Goal: Book appointment/travel/reservation

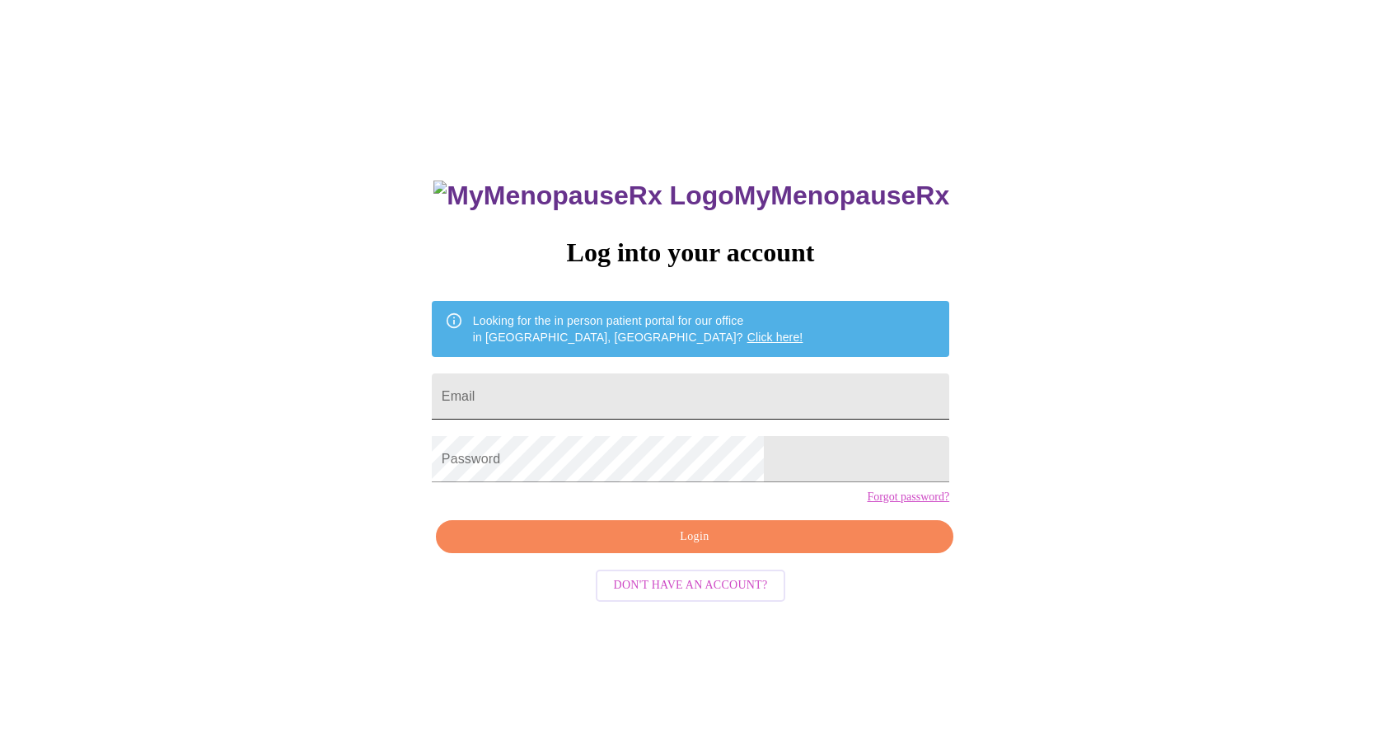
click at [668, 389] on input "Email" at bounding box center [691, 396] width 518 height 46
type input "[EMAIL_ADDRESS][DOMAIN_NAME]"
click at [694, 547] on span "Login" at bounding box center [695, 537] width 480 height 21
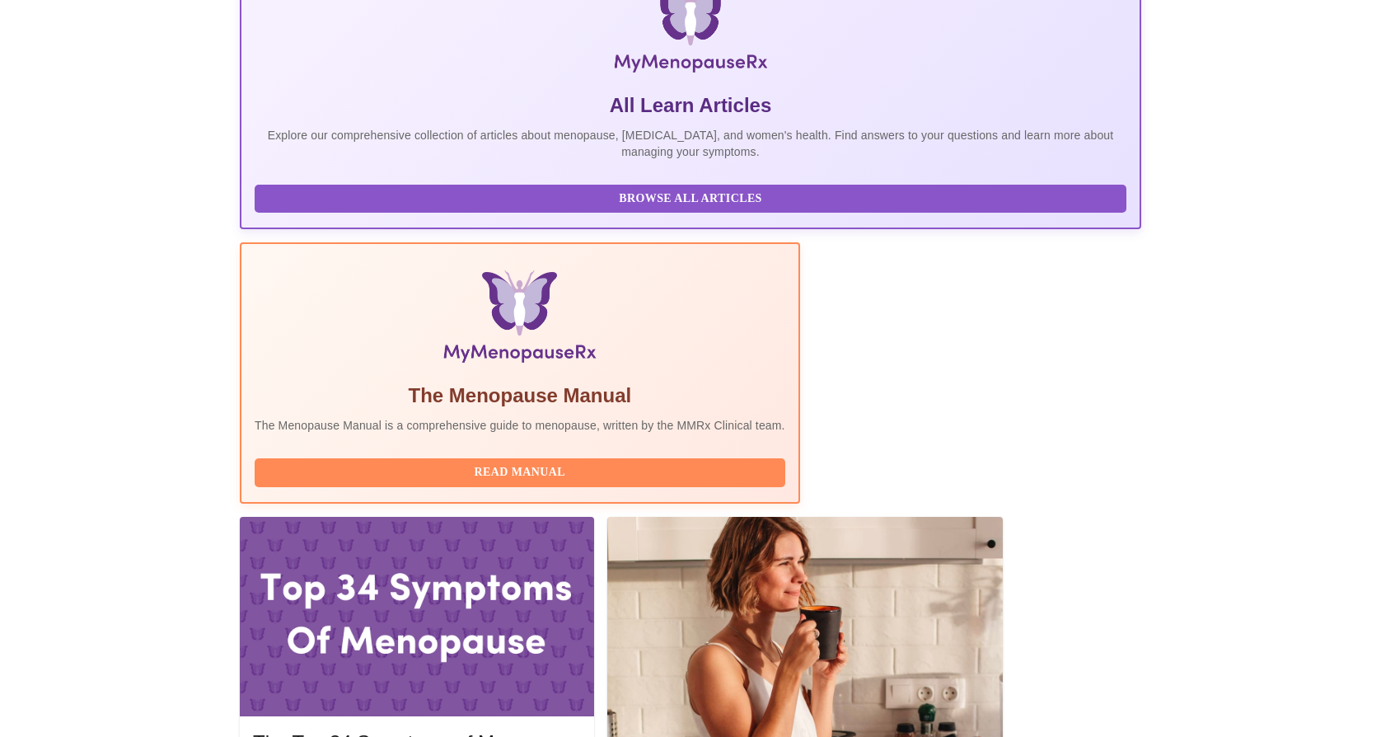
scroll to position [294, 0]
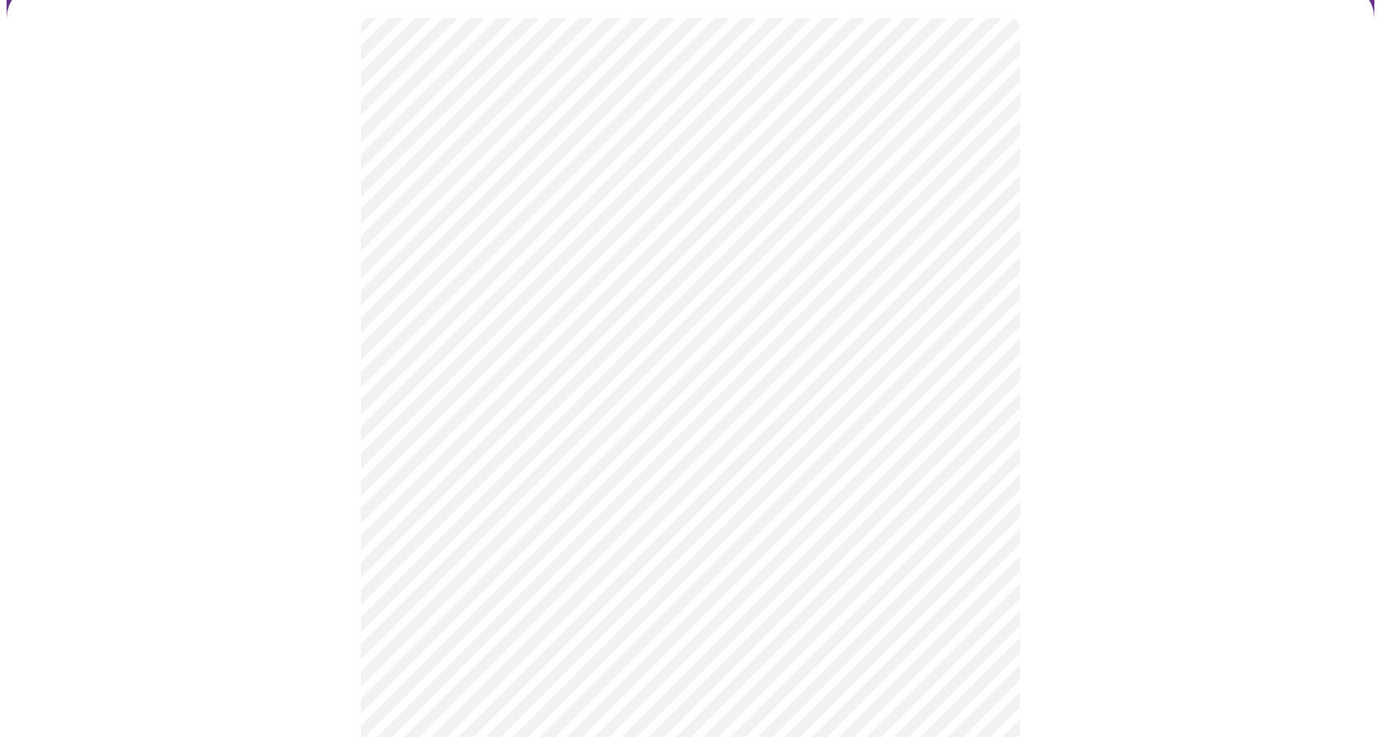
scroll to position [137, 0]
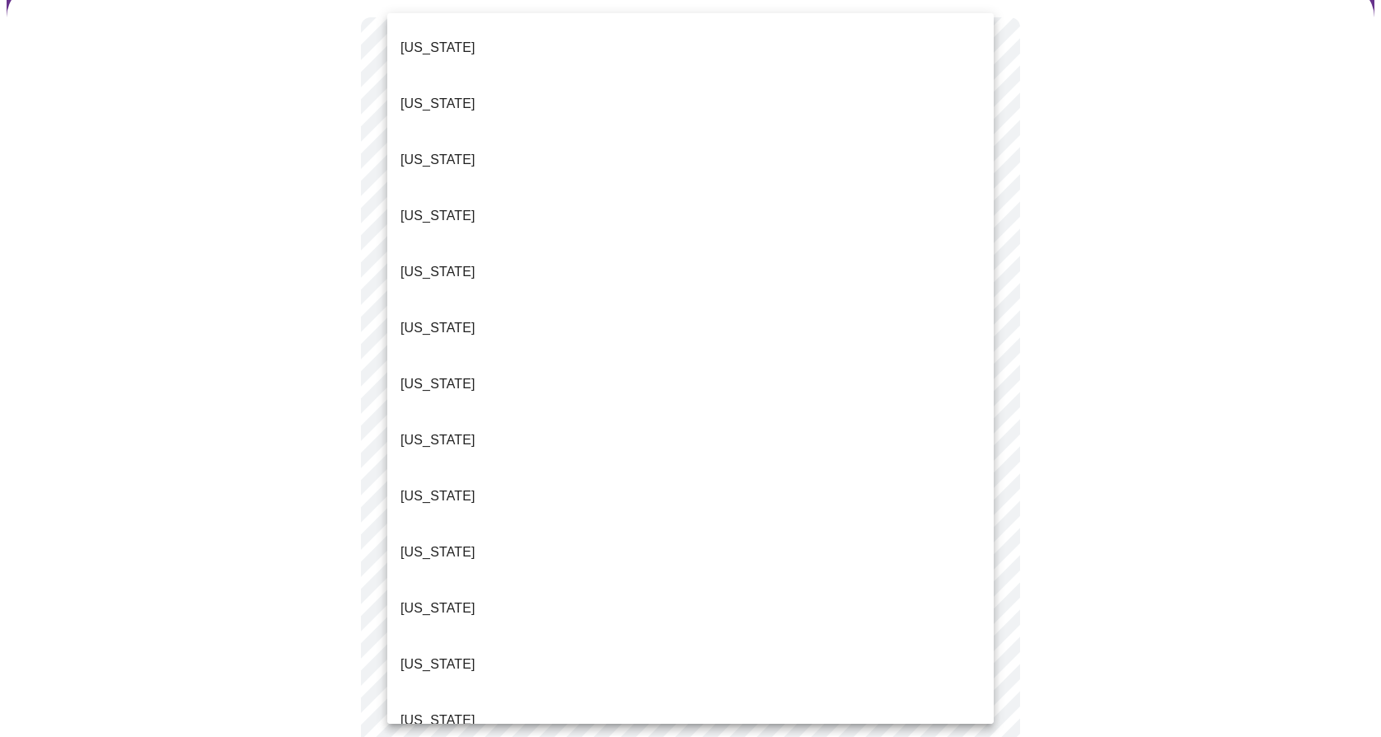
click at [542, 227] on body "MyMenopauseRx Appointments Messaging Labs Uploads Medications Community Refer a…" at bounding box center [691, 623] width 1368 height 1506
click at [478, 692] on li "[US_STATE]" at bounding box center [690, 720] width 607 height 56
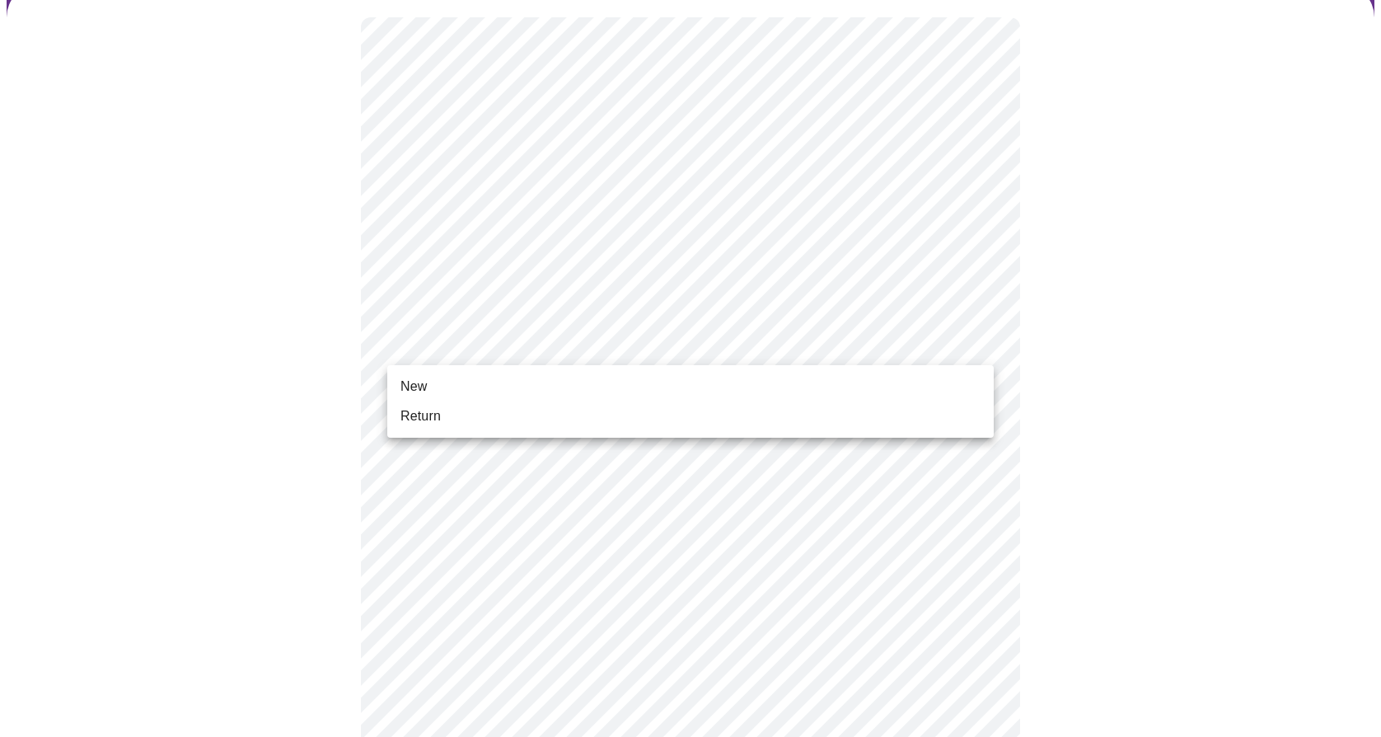
click at [517, 346] on body "MyMenopauseRx Appointments Messaging Labs Uploads Medications Community Refer a…" at bounding box center [691, 618] width 1368 height 1496
click at [478, 414] on li "Return" at bounding box center [690, 416] width 607 height 30
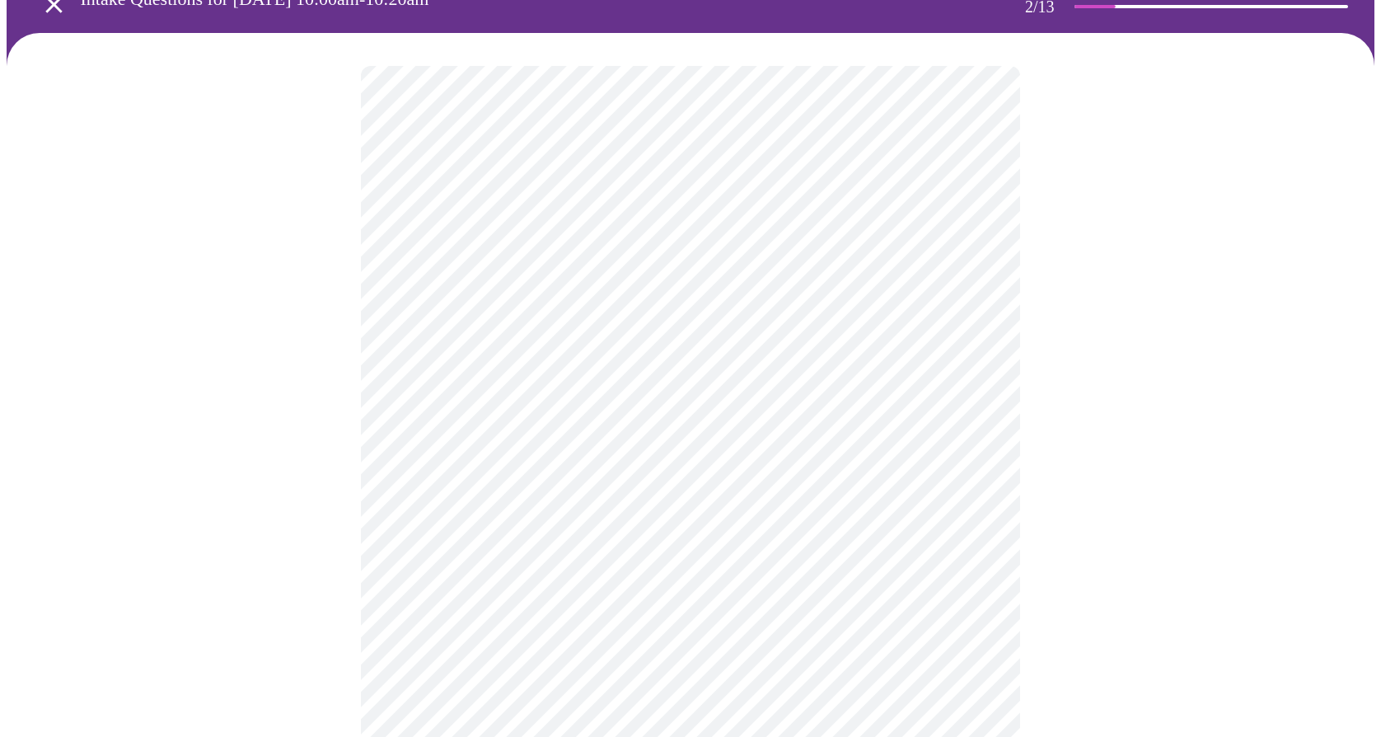
scroll to position [93, 0]
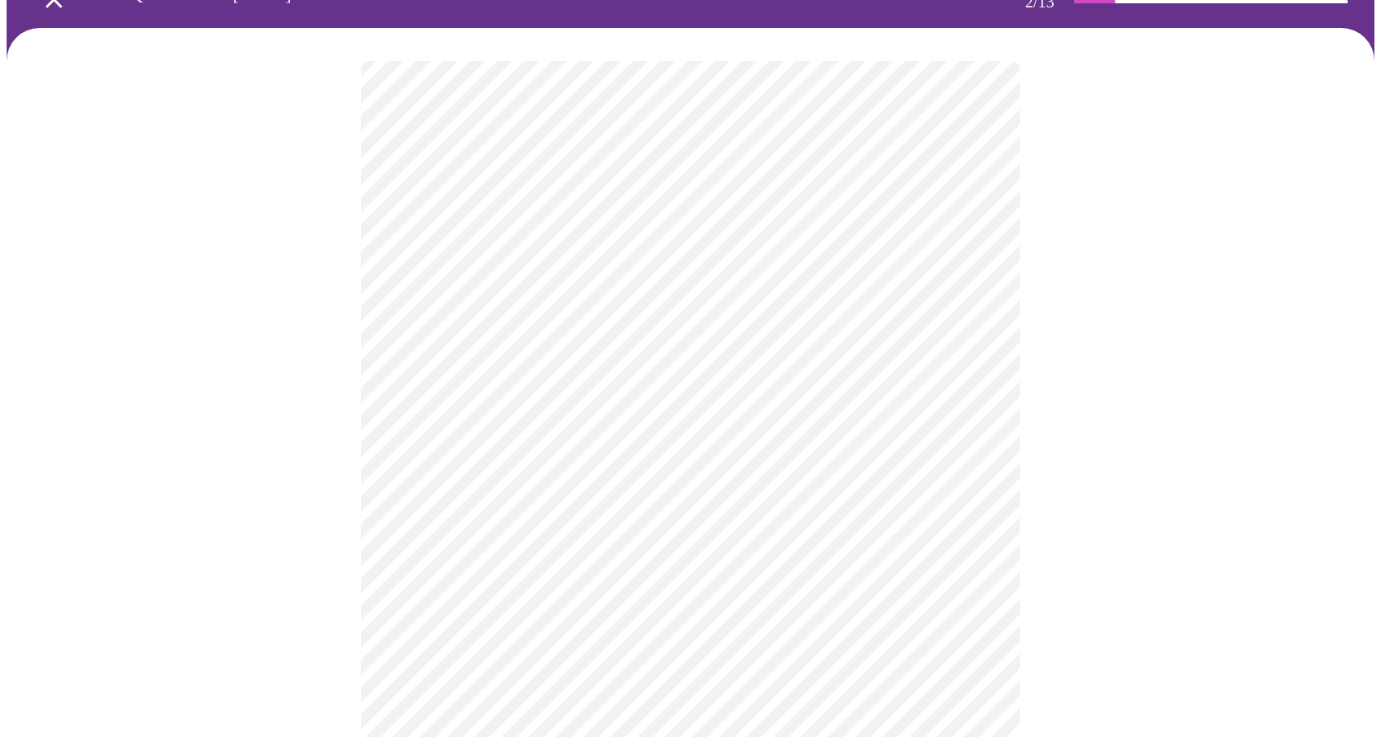
click at [490, 246] on body "MyMenopauseRx Appointments Messaging Labs Uploads Medications Community Refer a…" at bounding box center [691, 408] width 1368 height 991
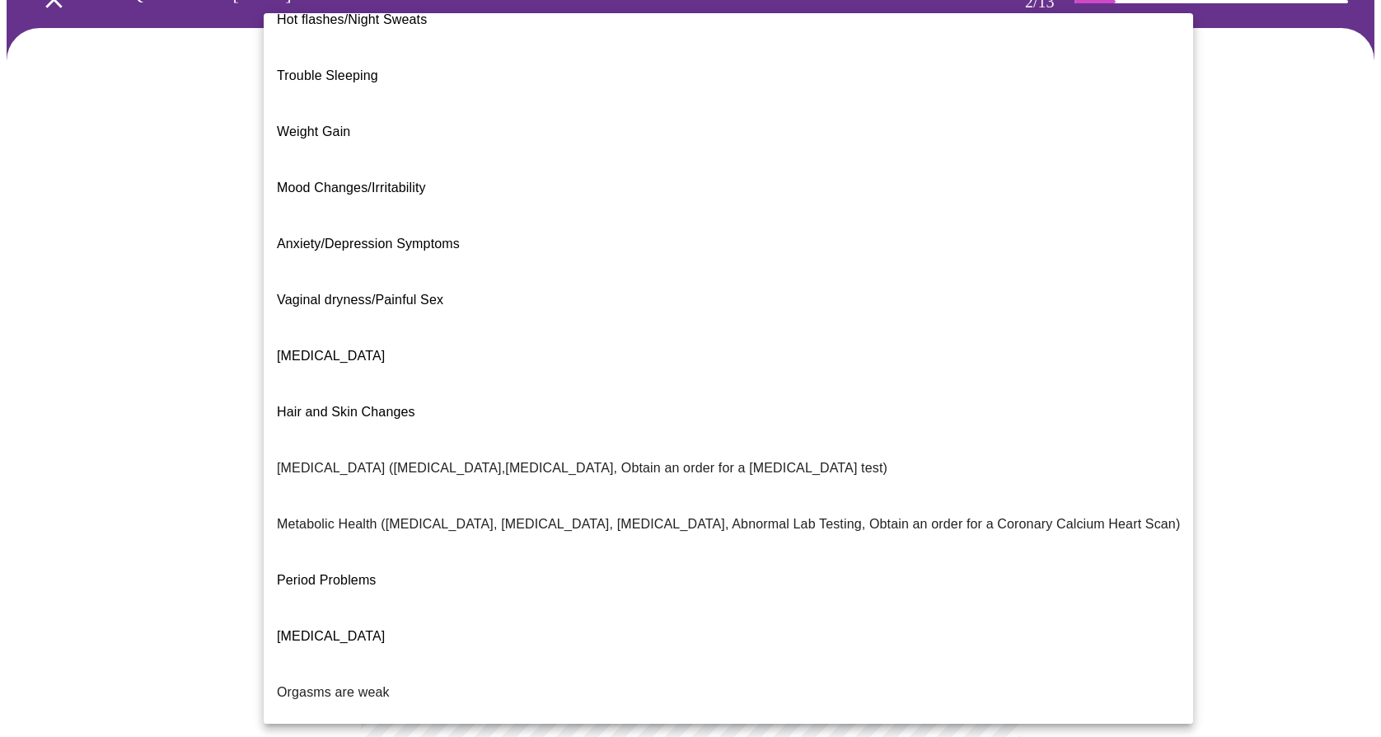
scroll to position [0, 0]
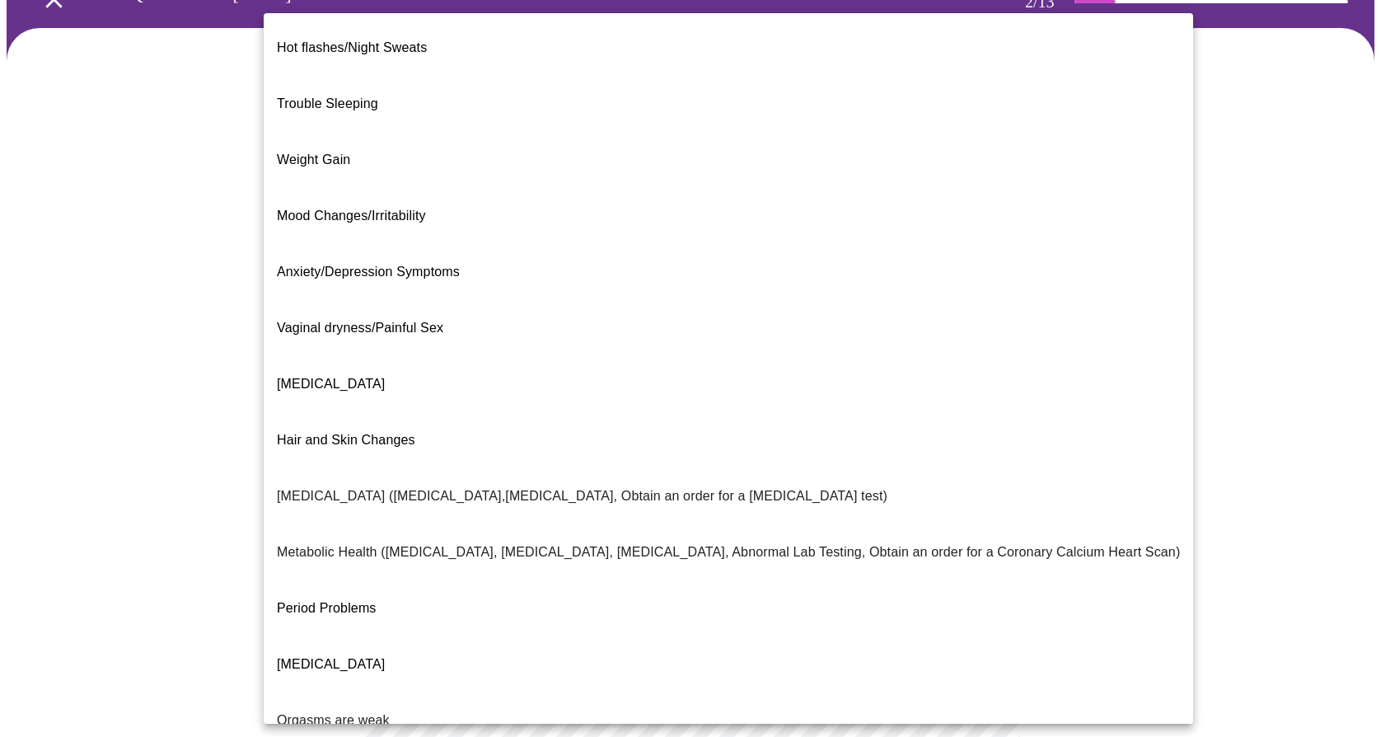
click at [457, 188] on li "Mood Changes/Irritability" at bounding box center [729, 216] width 930 height 56
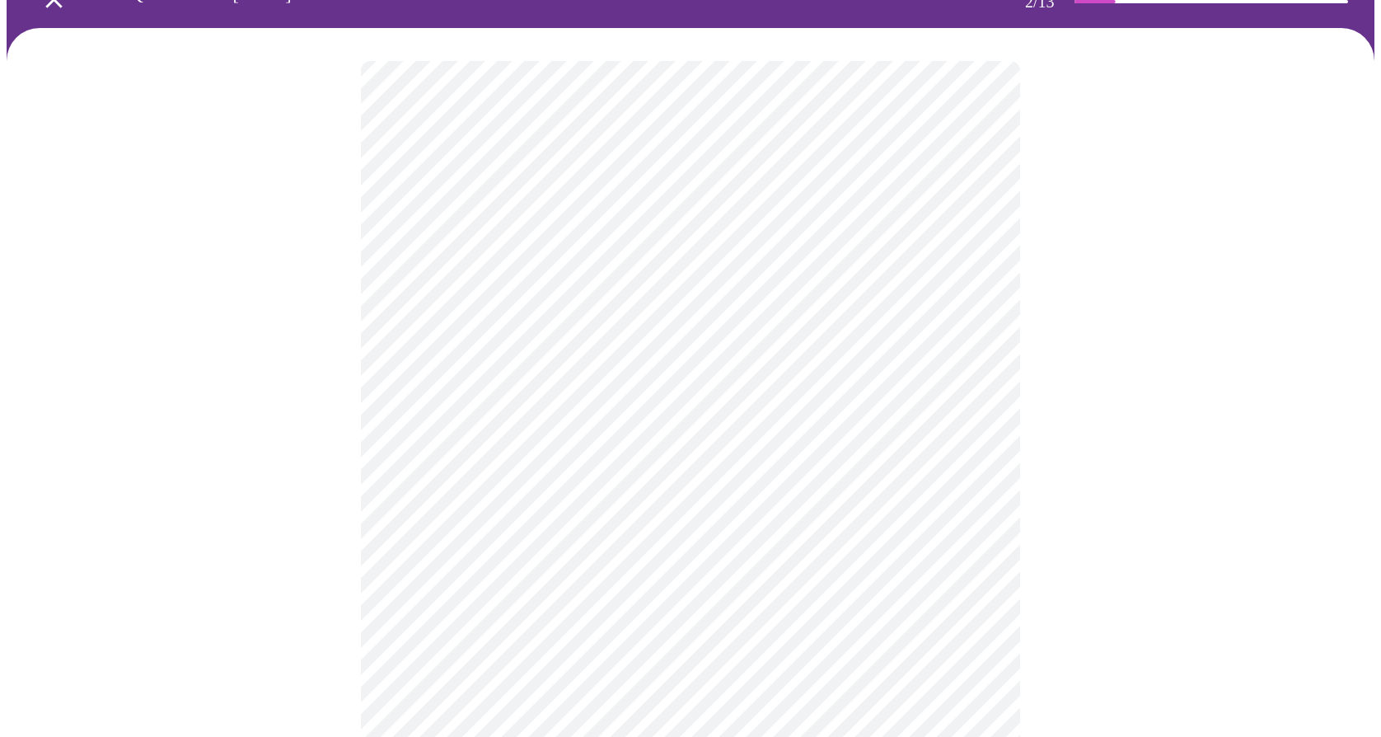
click at [473, 414] on body "MyMenopauseRx Appointments Messaging Labs Uploads Medications Community Refer a…" at bounding box center [691, 403] width 1368 height 981
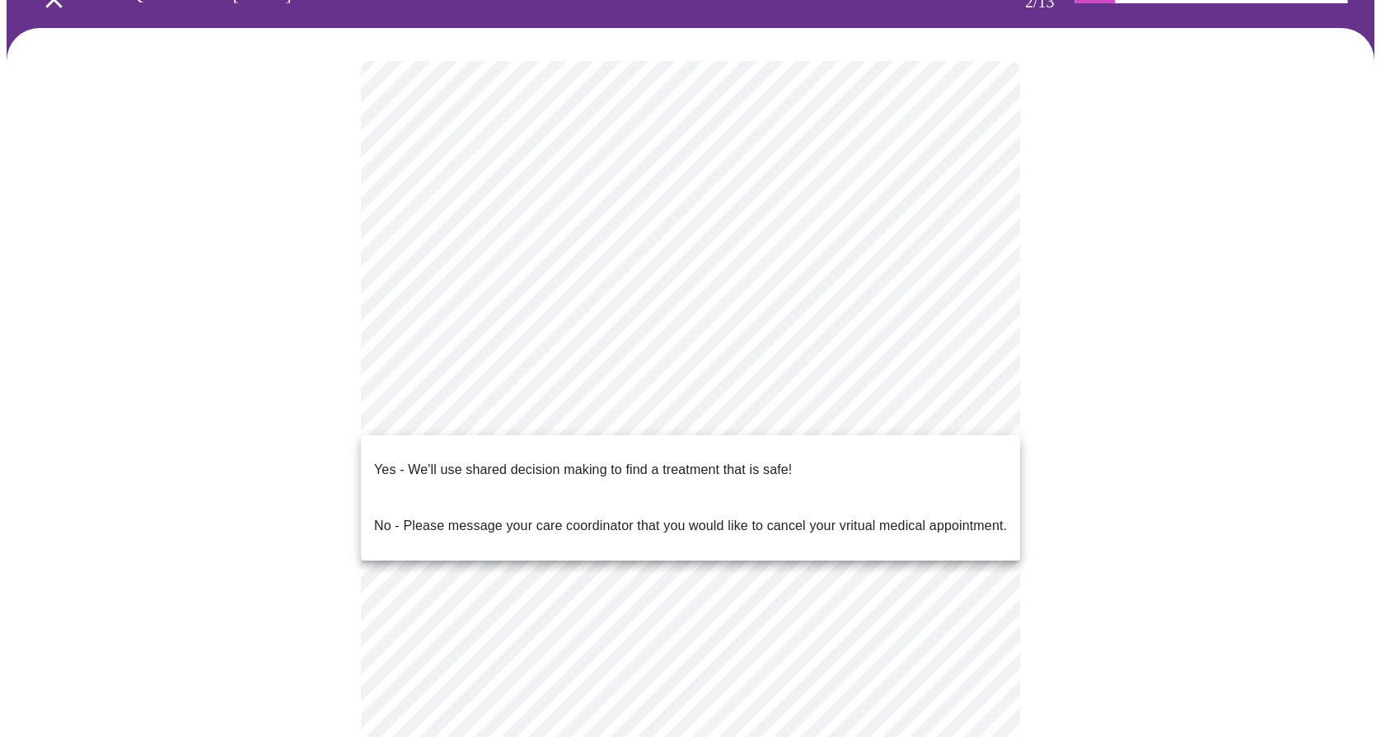
click at [276, 392] on div at bounding box center [690, 368] width 1381 height 737
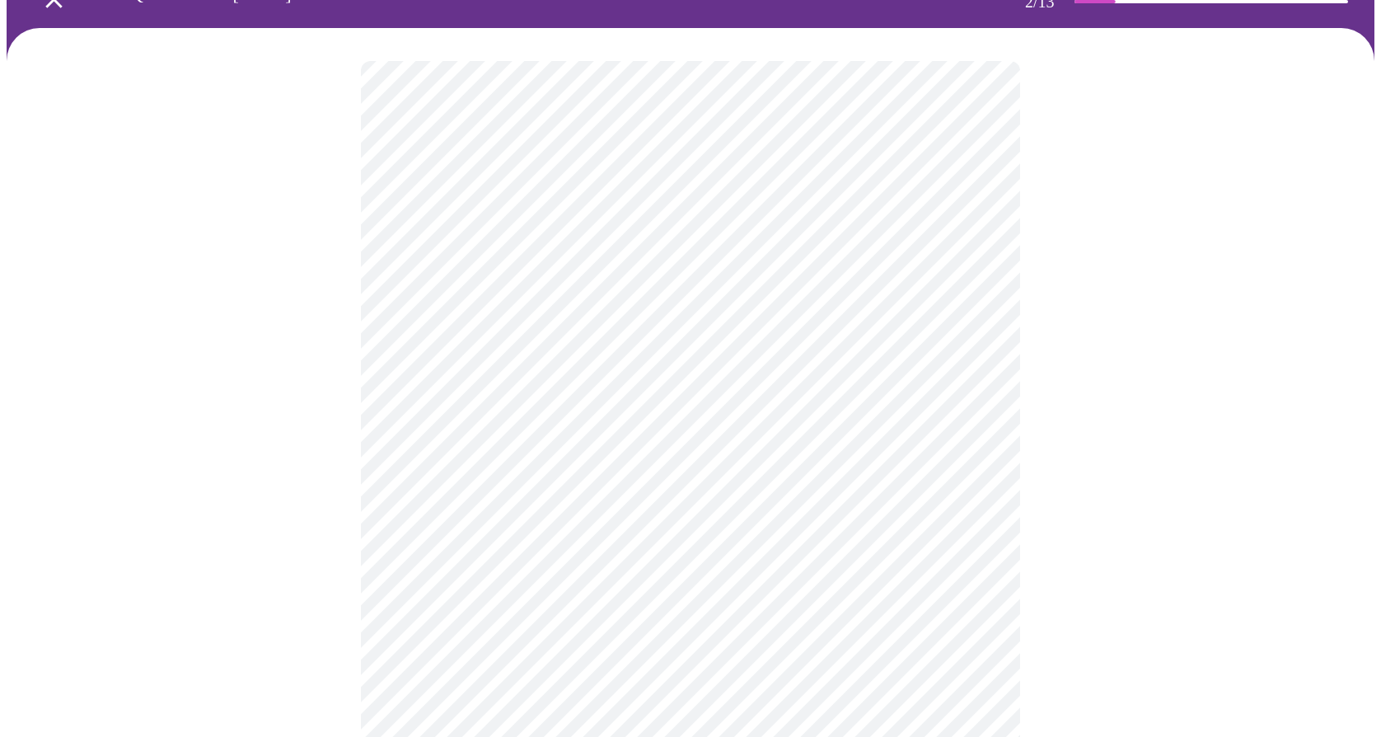
click at [506, 413] on body "MyMenopauseRx Appointments Messaging Labs Uploads Medications Community Refer a…" at bounding box center [691, 403] width 1368 height 981
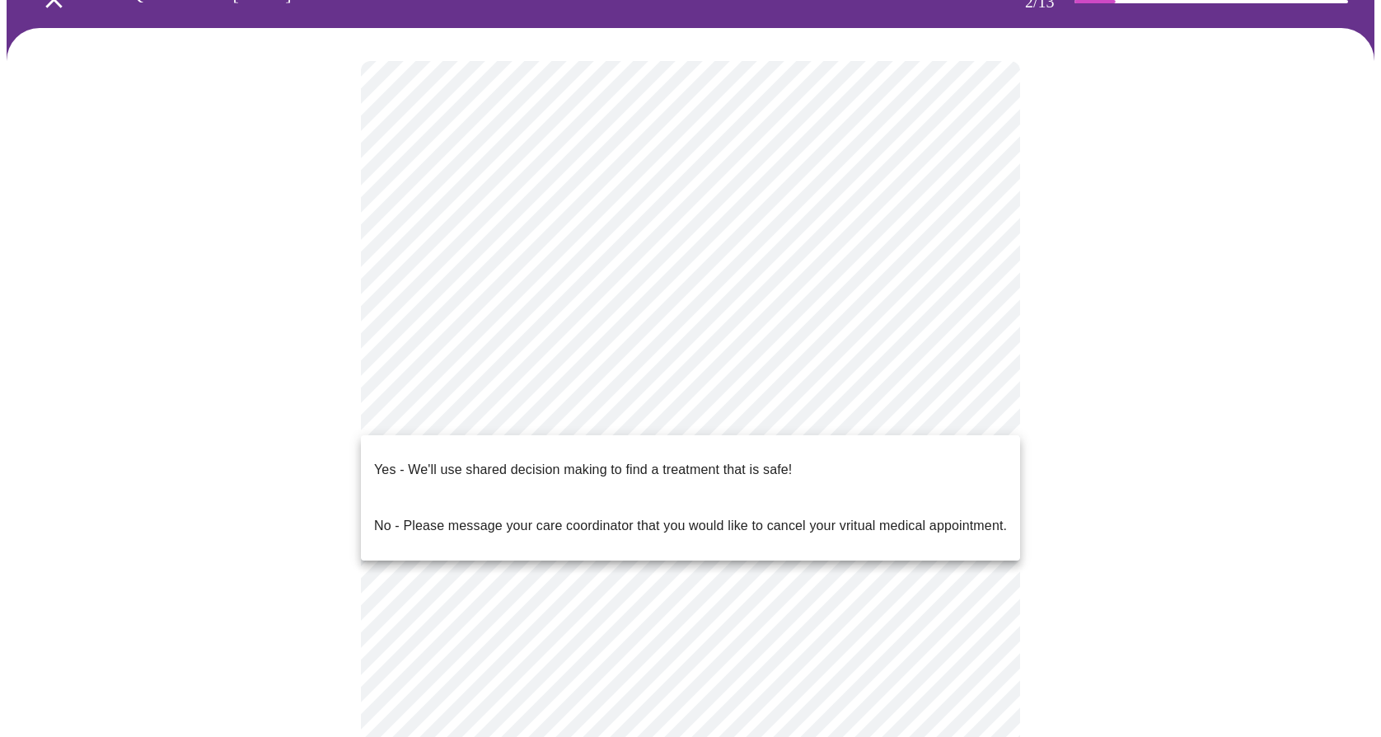
click at [463, 460] on p "Yes - We'll use shared decision making to find a treatment that is safe!" at bounding box center [583, 470] width 418 height 20
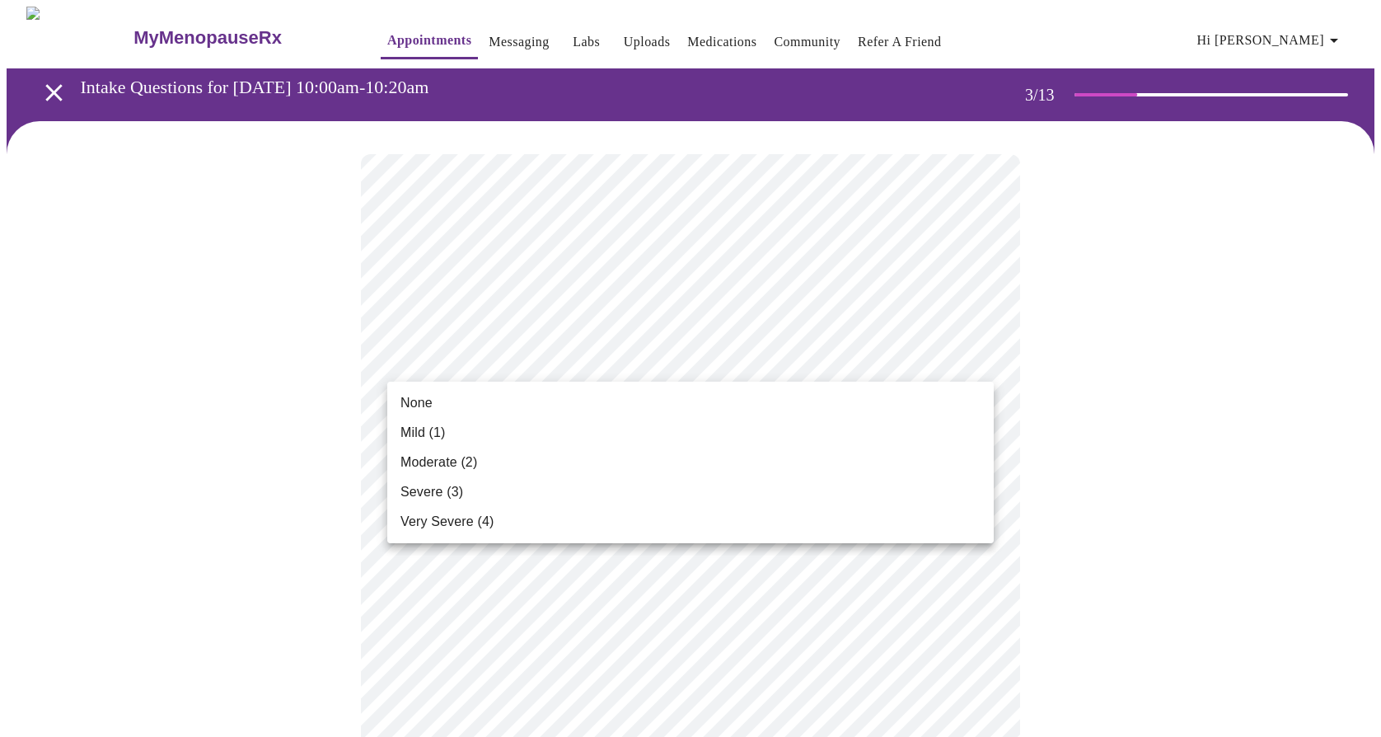
click at [445, 457] on span "Moderate (2)" at bounding box center [439, 462] width 77 height 20
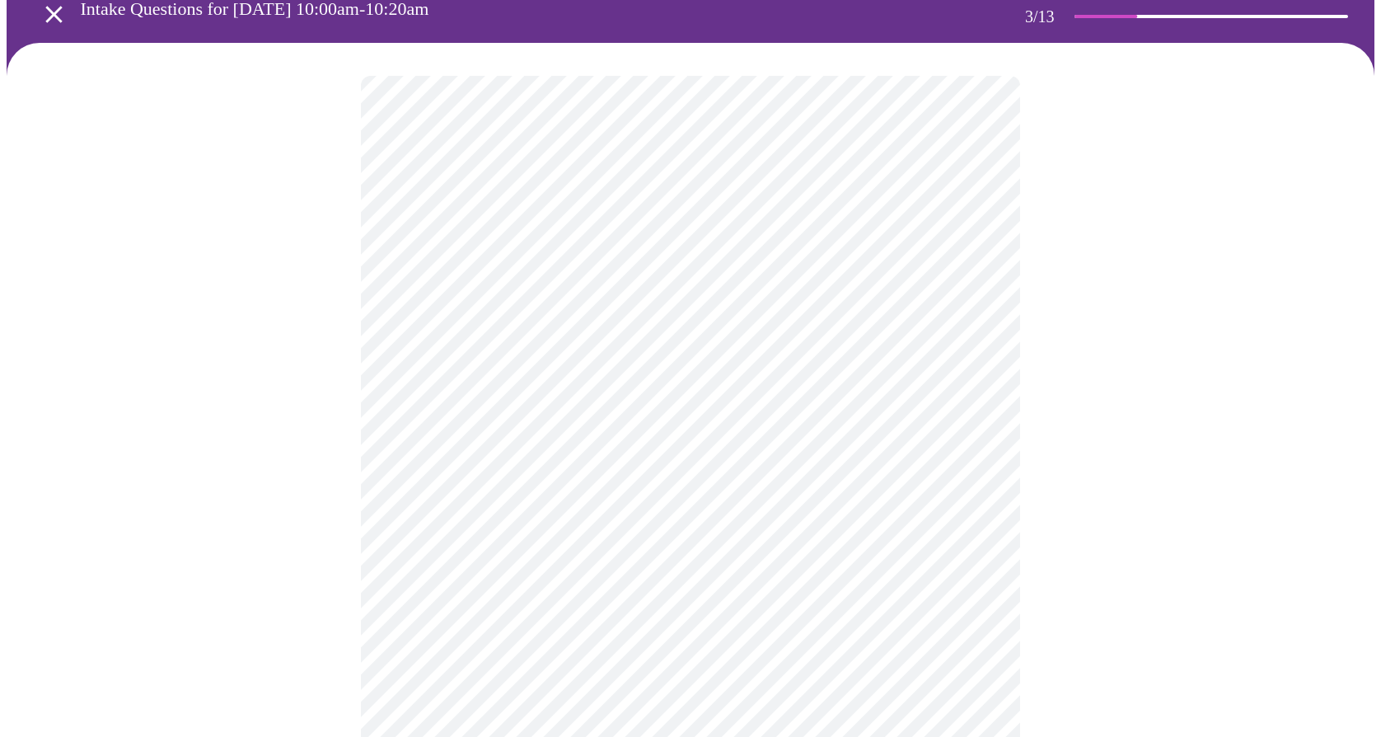
scroll to position [80, 0]
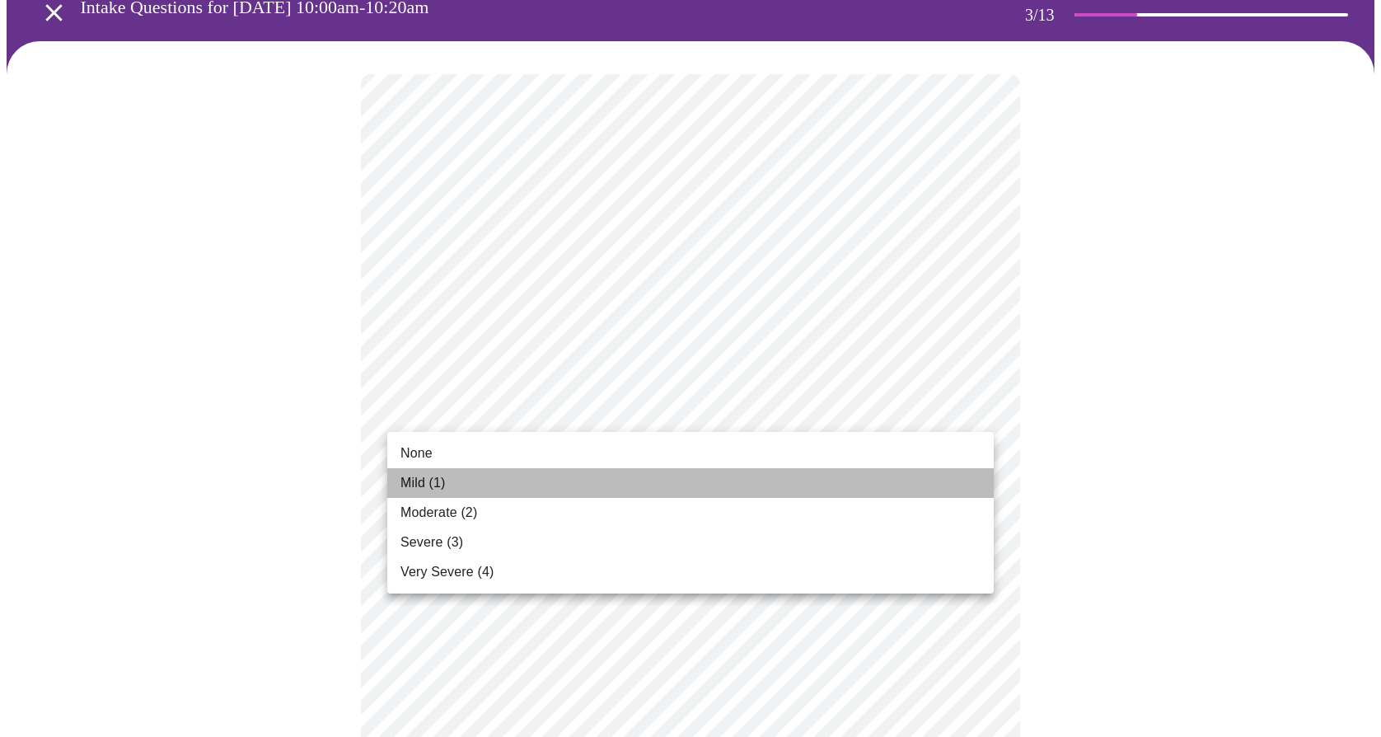
click at [468, 484] on li "Mild (1)" at bounding box center [690, 483] width 607 height 30
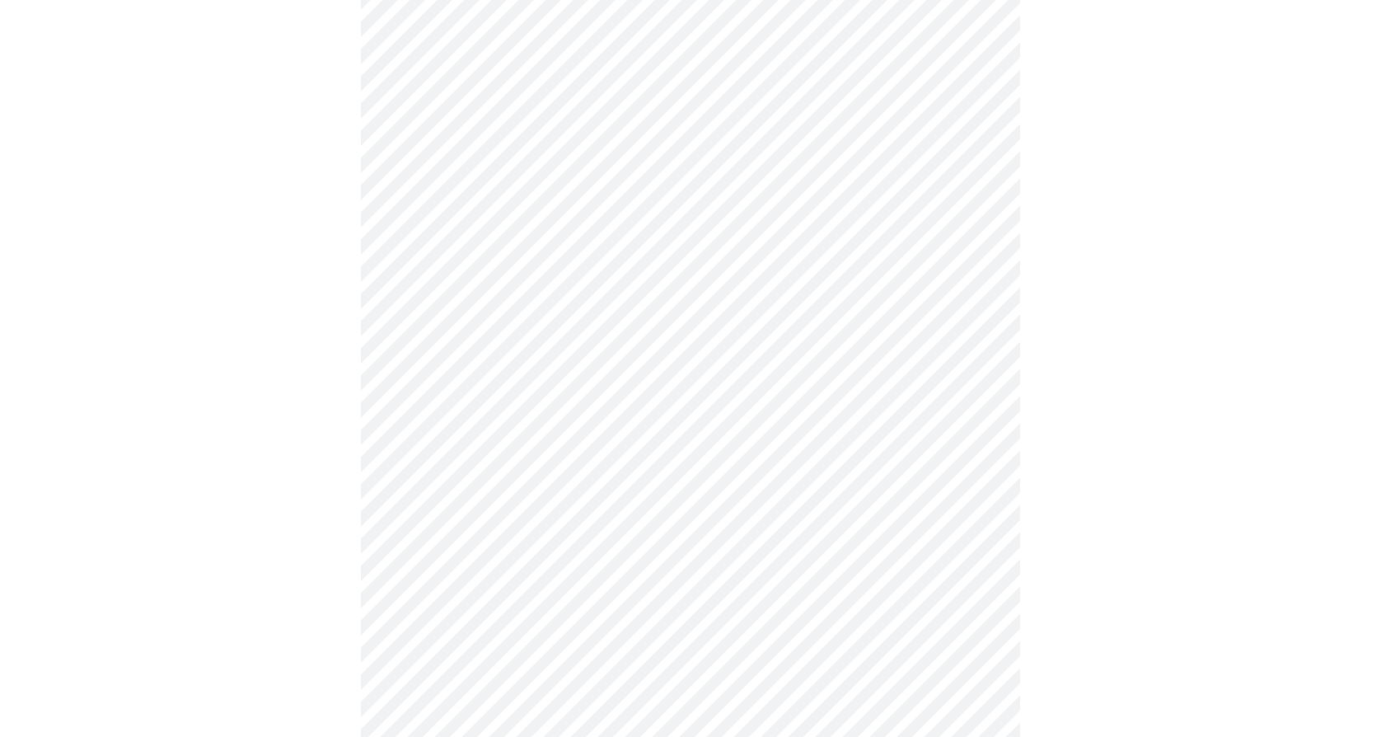
scroll to position [242, 0]
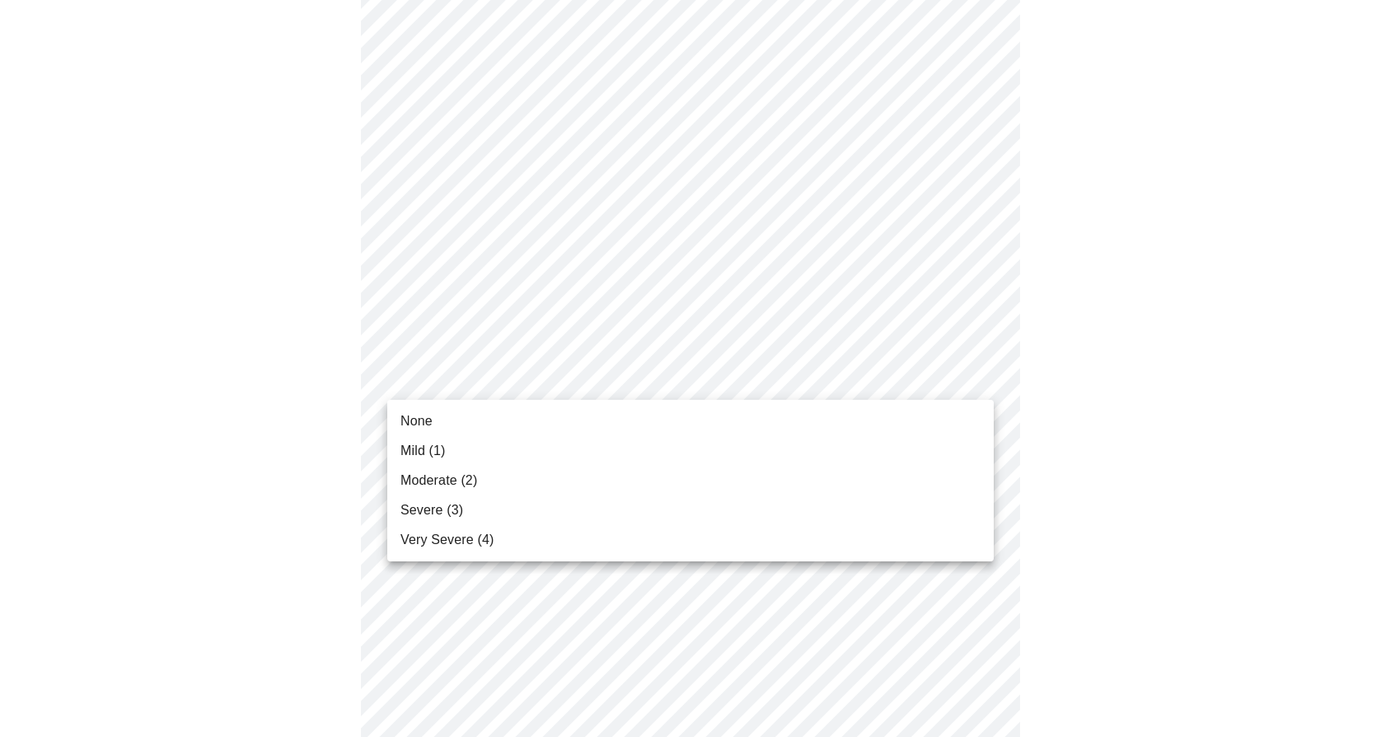
click at [460, 485] on span "Moderate (2)" at bounding box center [439, 481] width 77 height 20
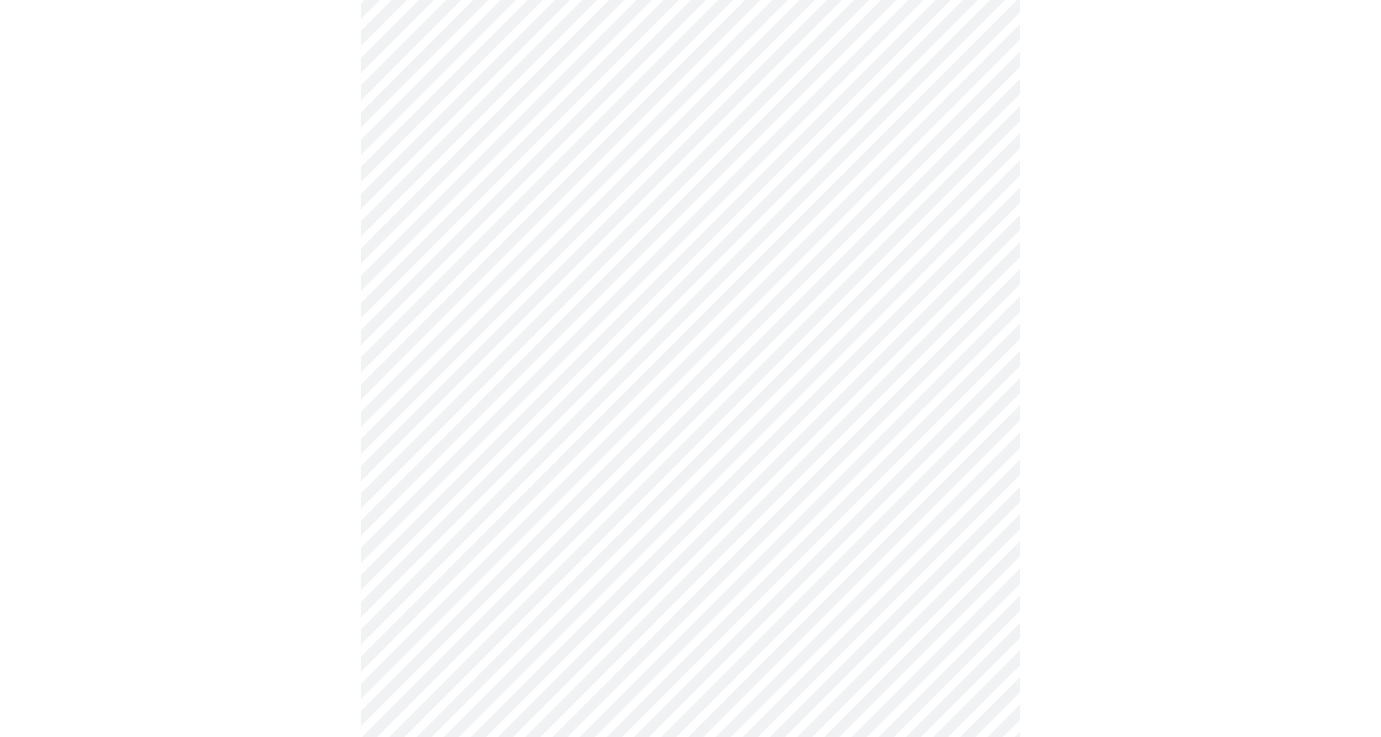
scroll to position [317, 0]
click at [477, 428] on body "MyMenopauseRx Appointments Messaging Labs Uploads Medications Community Refer a…" at bounding box center [691, 750] width 1368 height 2123
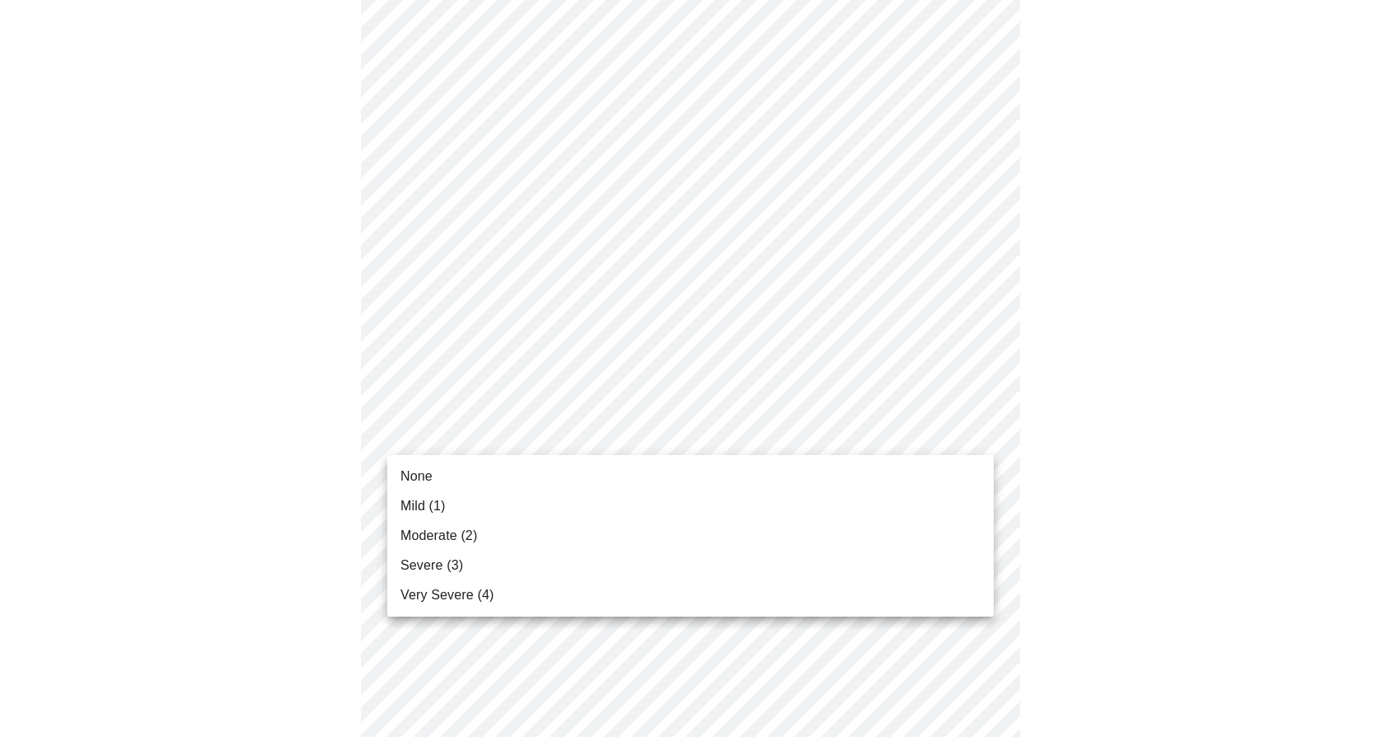
click at [443, 505] on span "Mild (1)" at bounding box center [423, 506] width 45 height 20
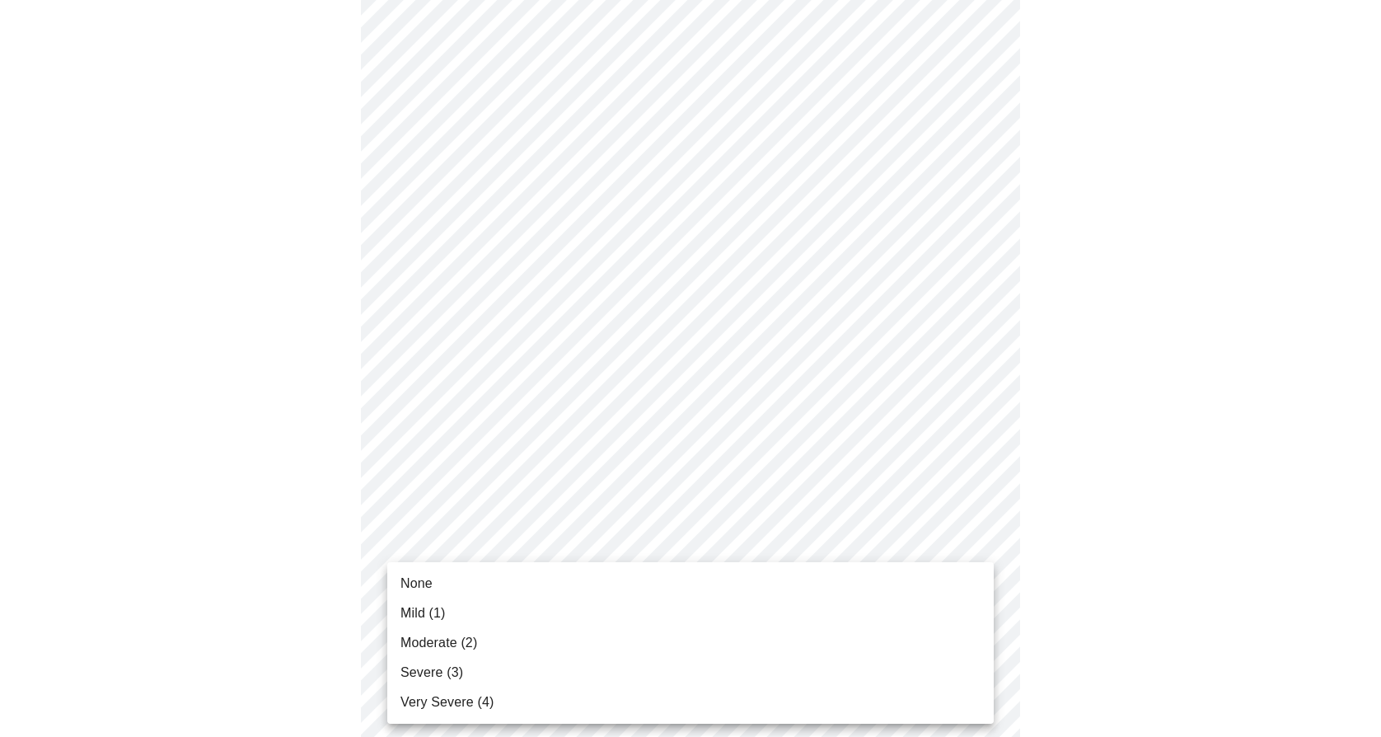
click at [481, 542] on body "MyMenopauseRx Appointments Messaging Labs Uploads Medications Community Refer a…" at bounding box center [691, 739] width 1368 height 2100
click at [459, 640] on span "Moderate (2)" at bounding box center [439, 643] width 77 height 20
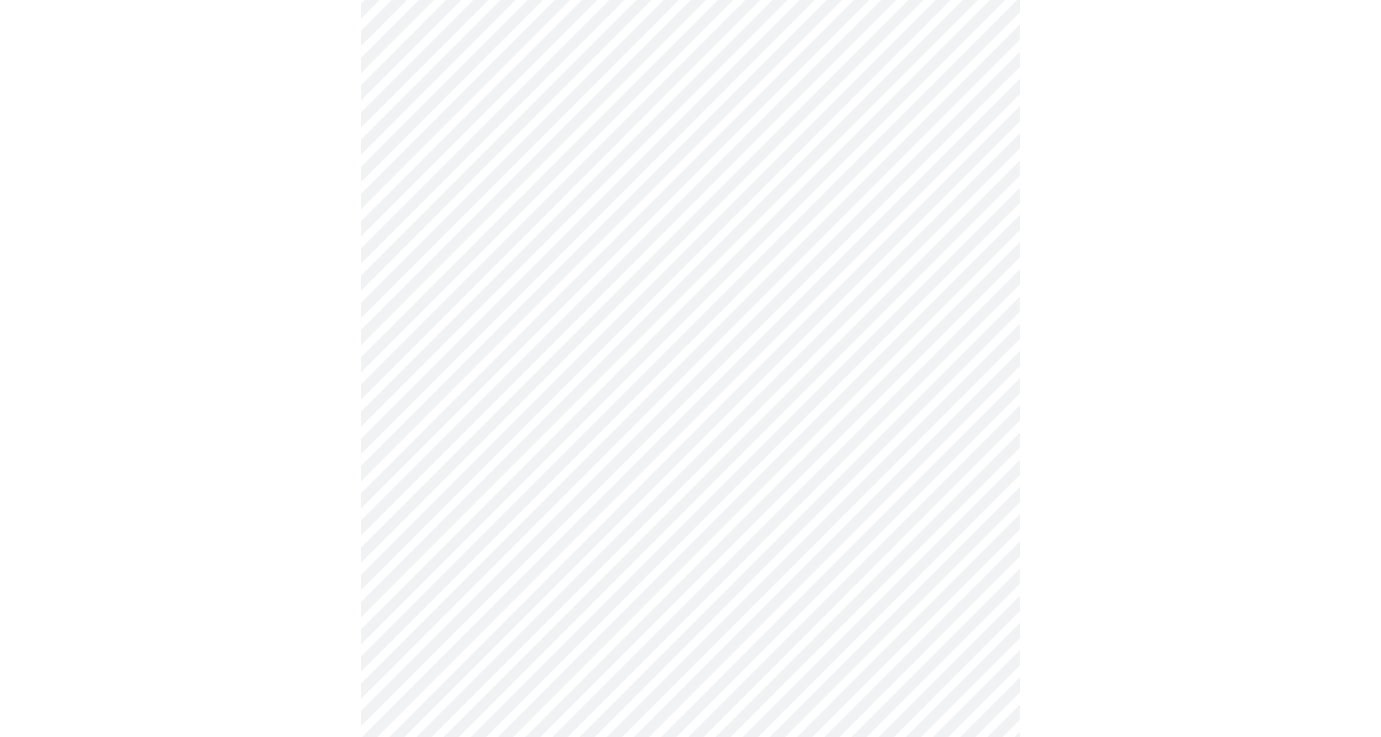
scroll to position [549, 0]
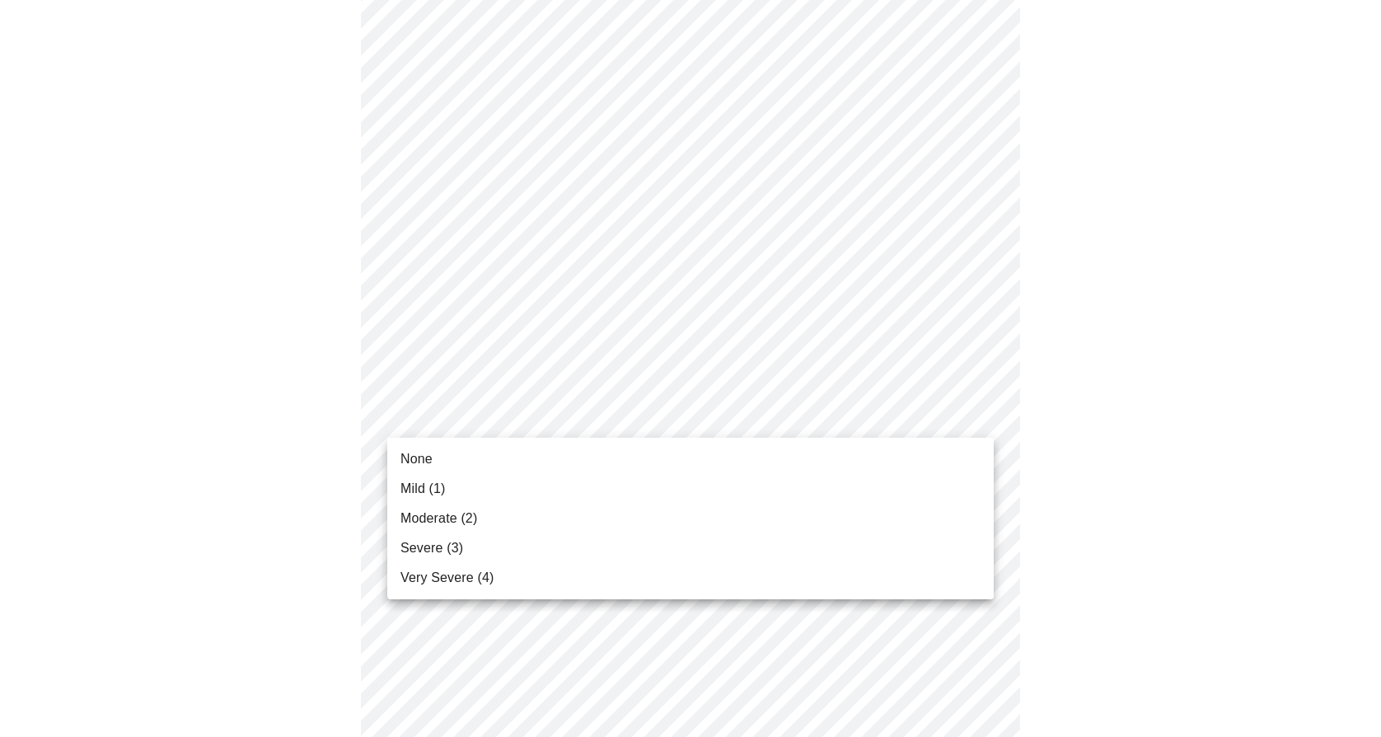
click at [487, 419] on body "MyMenopauseRx Appointments Messaging Labs Uploads Medications Community Refer a…" at bounding box center [691, 496] width 1368 height 2077
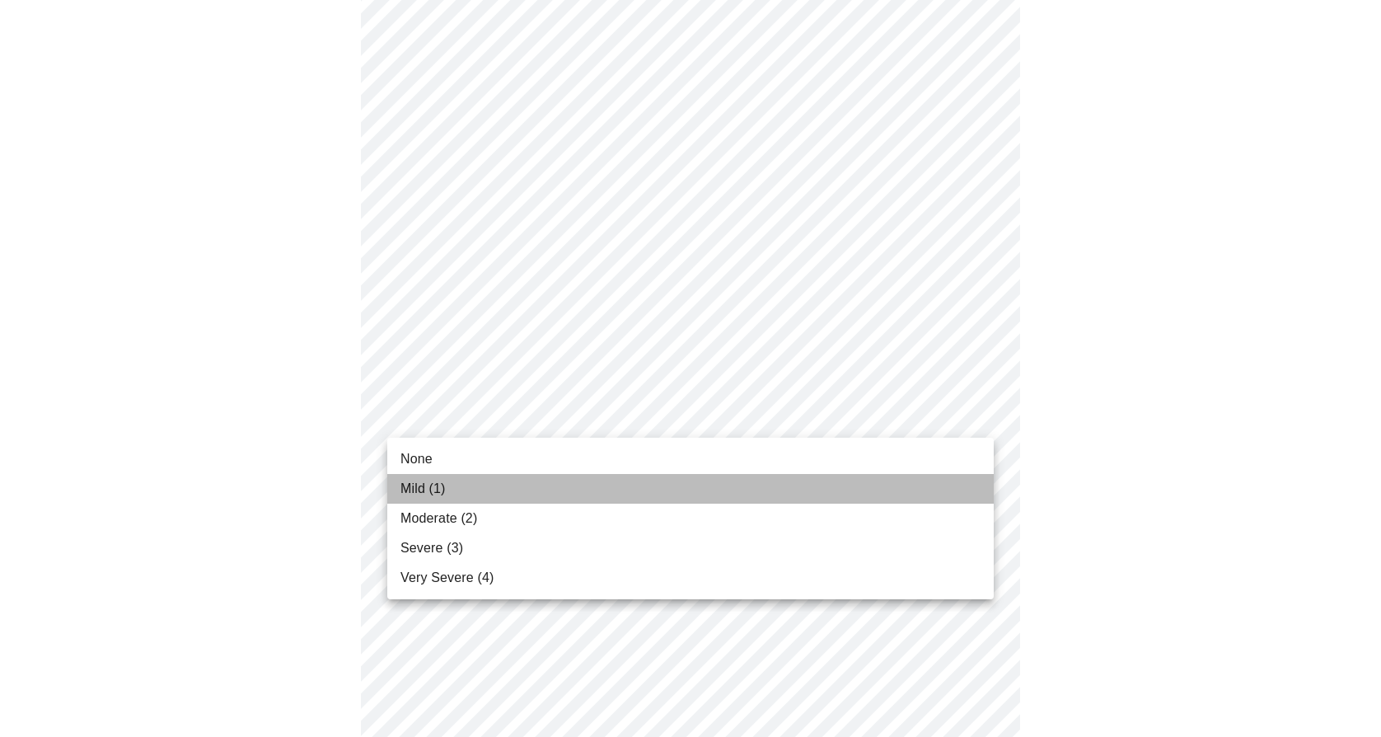
click at [467, 483] on li "Mild (1)" at bounding box center [690, 489] width 607 height 30
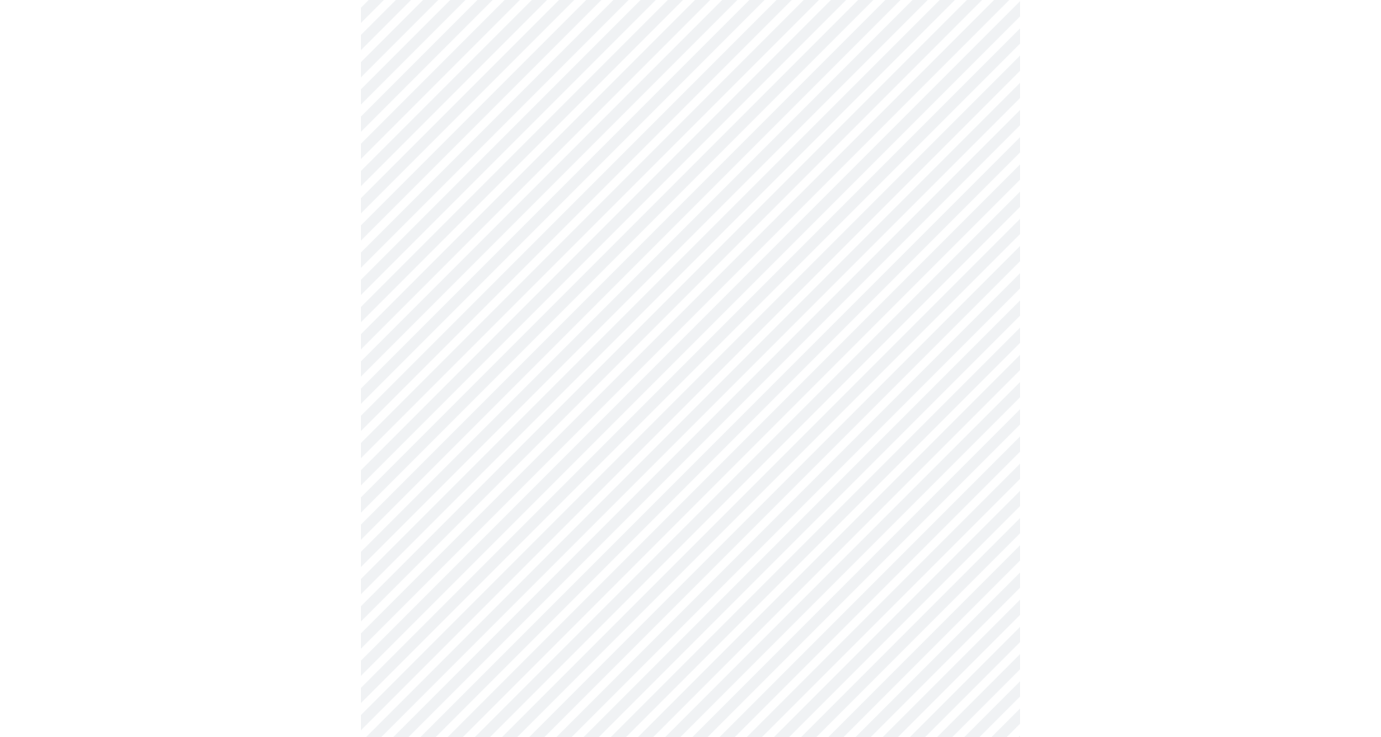
scroll to position [828, 0]
click at [532, 263] on body "MyMenopauseRx Appointments Messaging Labs Uploads Medications Community Refer a…" at bounding box center [691, 205] width 1368 height 2054
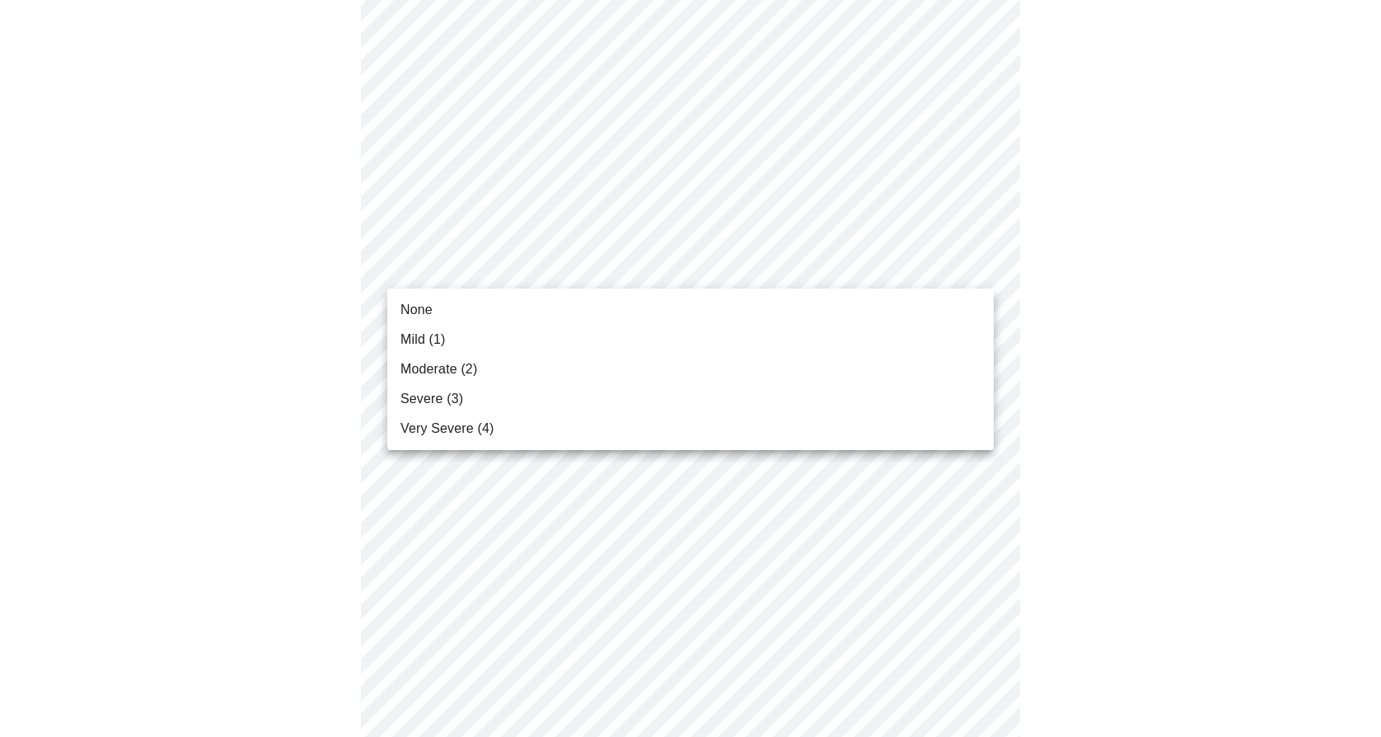
click at [479, 363] on li "Moderate (2)" at bounding box center [690, 369] width 607 height 30
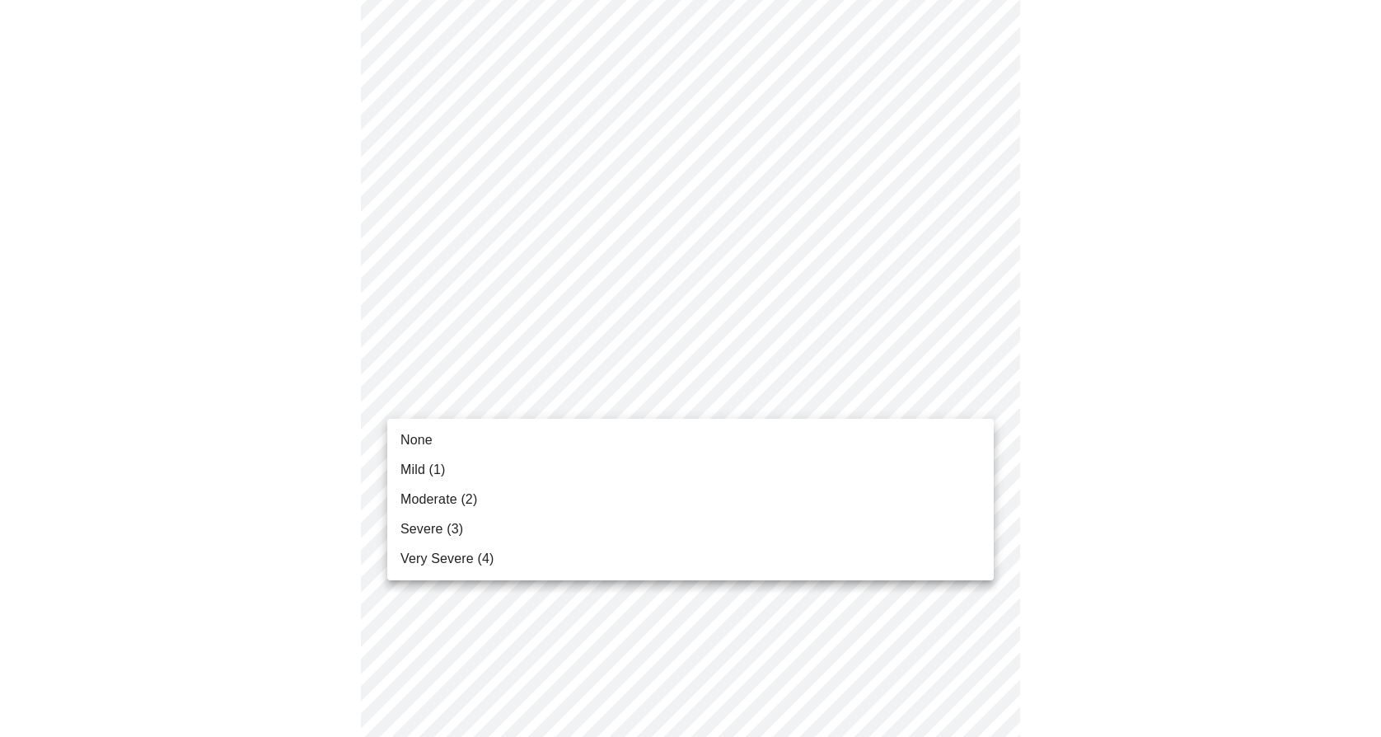
click at [452, 388] on body "MyMenopauseRx Appointments Messaging Labs Uploads Medications Community Refer a…" at bounding box center [691, 193] width 1368 height 2031
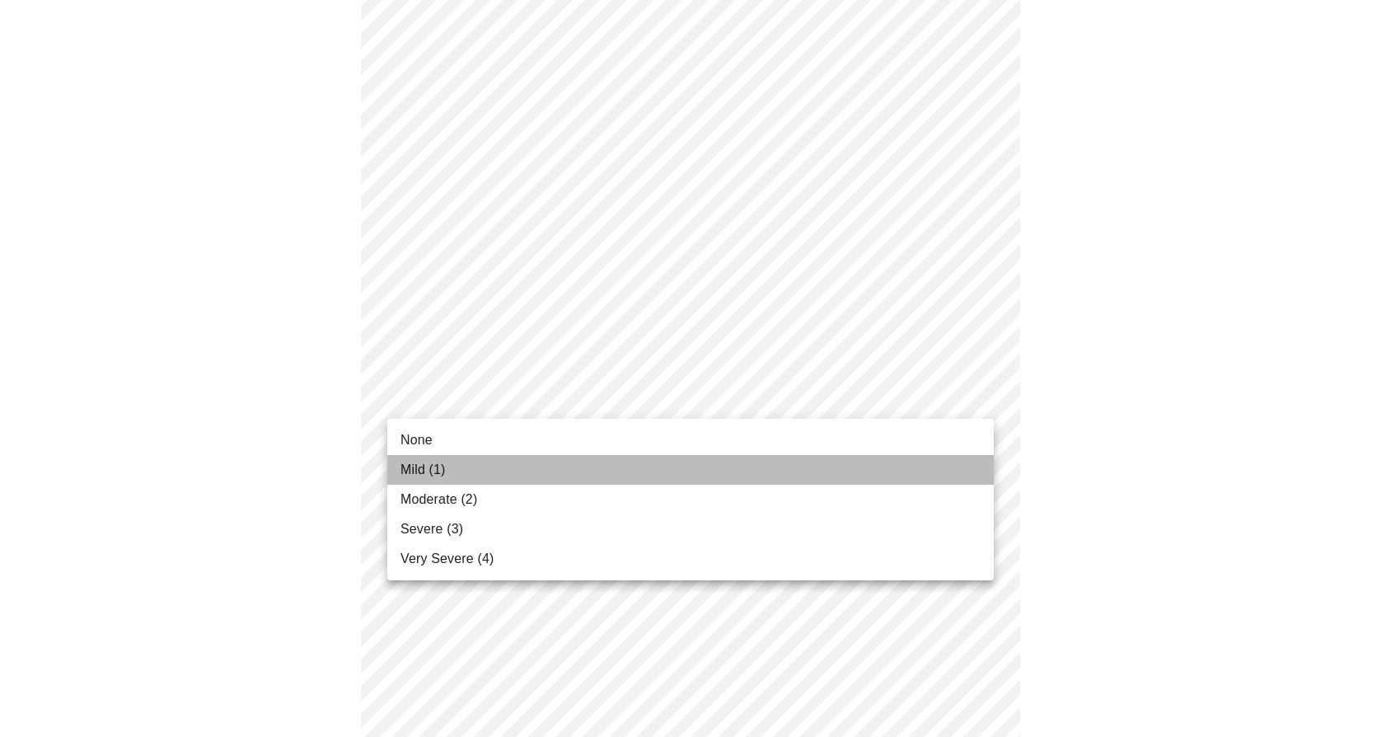
click at [440, 463] on span "Mild (1)" at bounding box center [423, 470] width 45 height 20
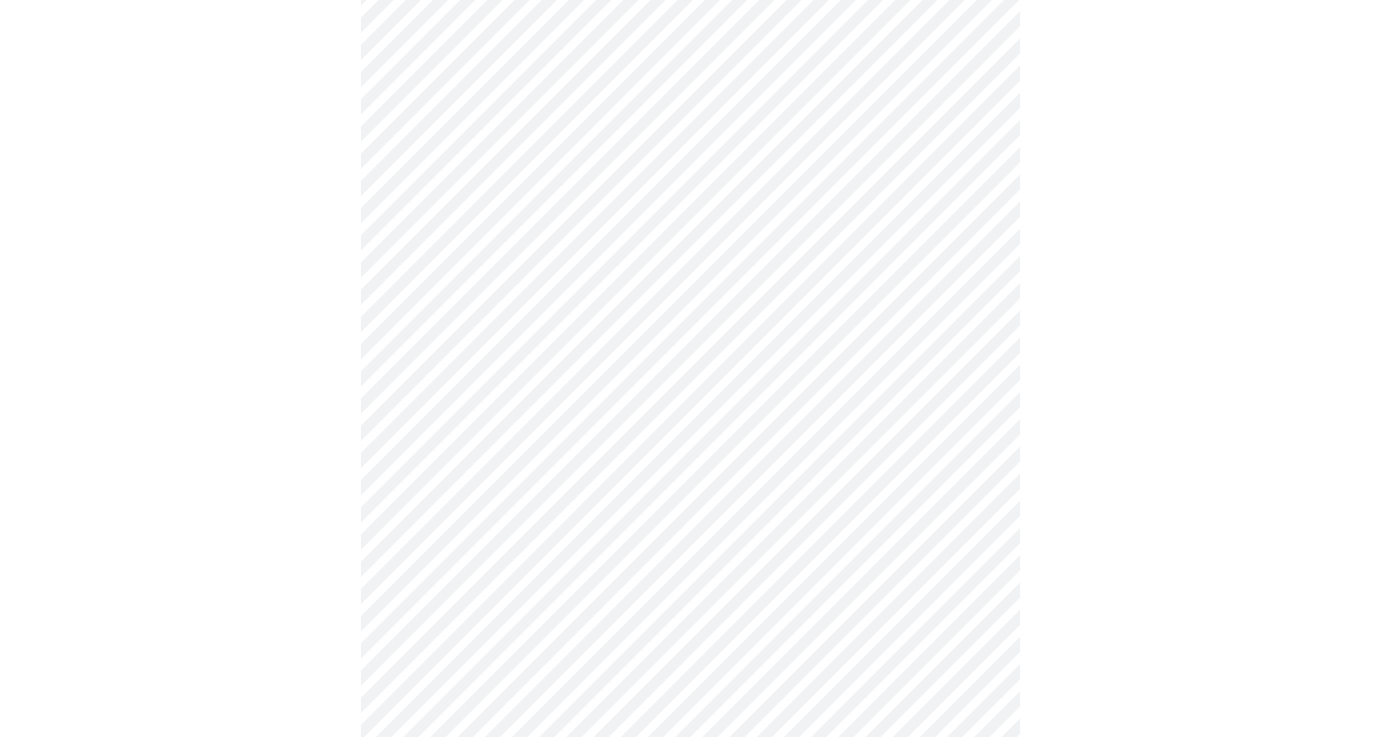
scroll to position [1135, 0]
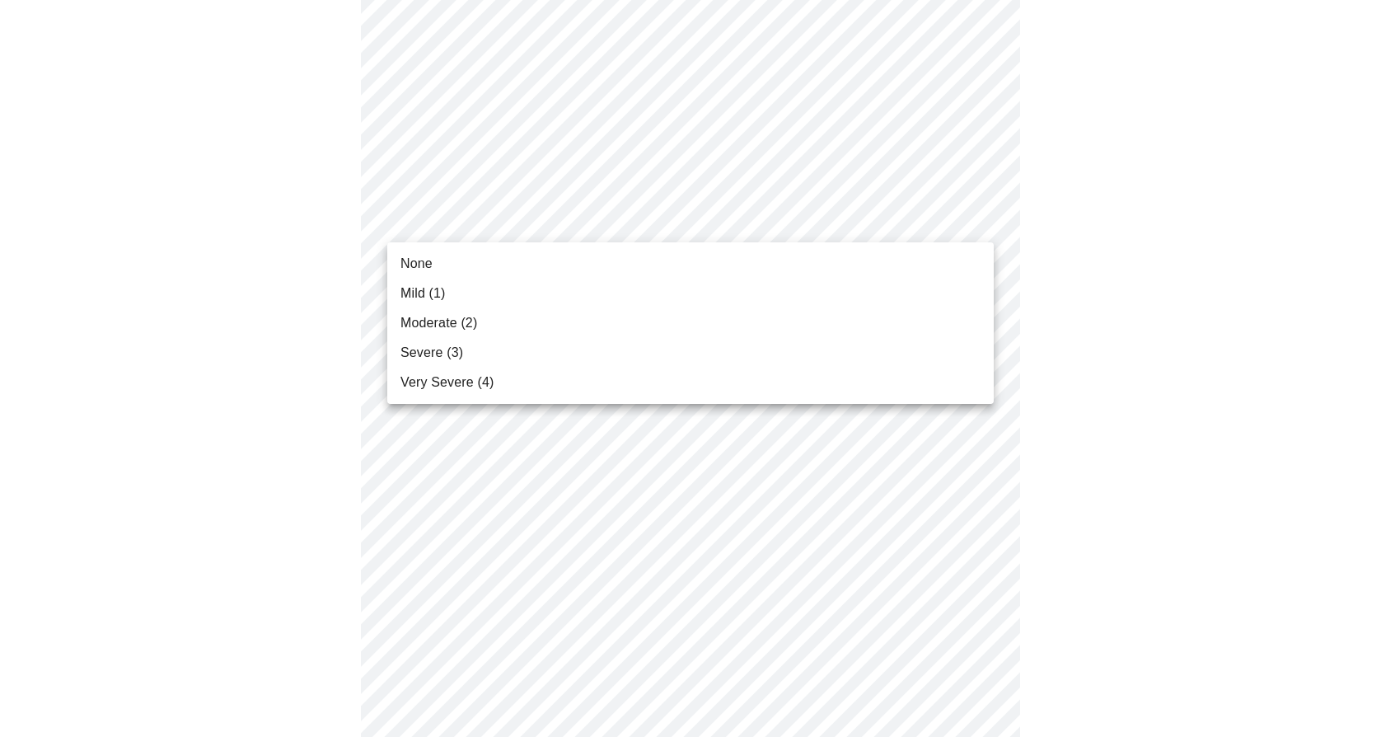
click at [478, 285] on li "Mild (1)" at bounding box center [690, 294] width 607 height 30
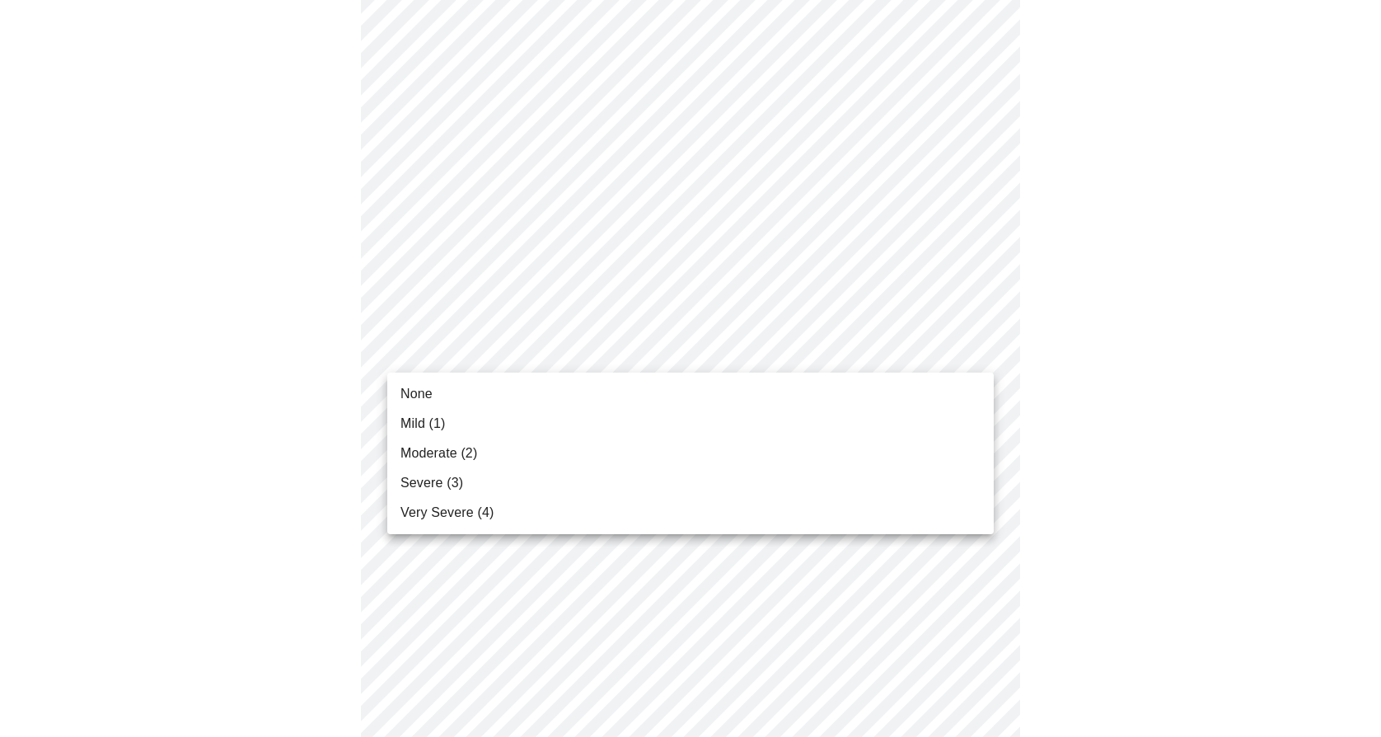
click at [448, 416] on li "Mild (1)" at bounding box center [690, 424] width 607 height 30
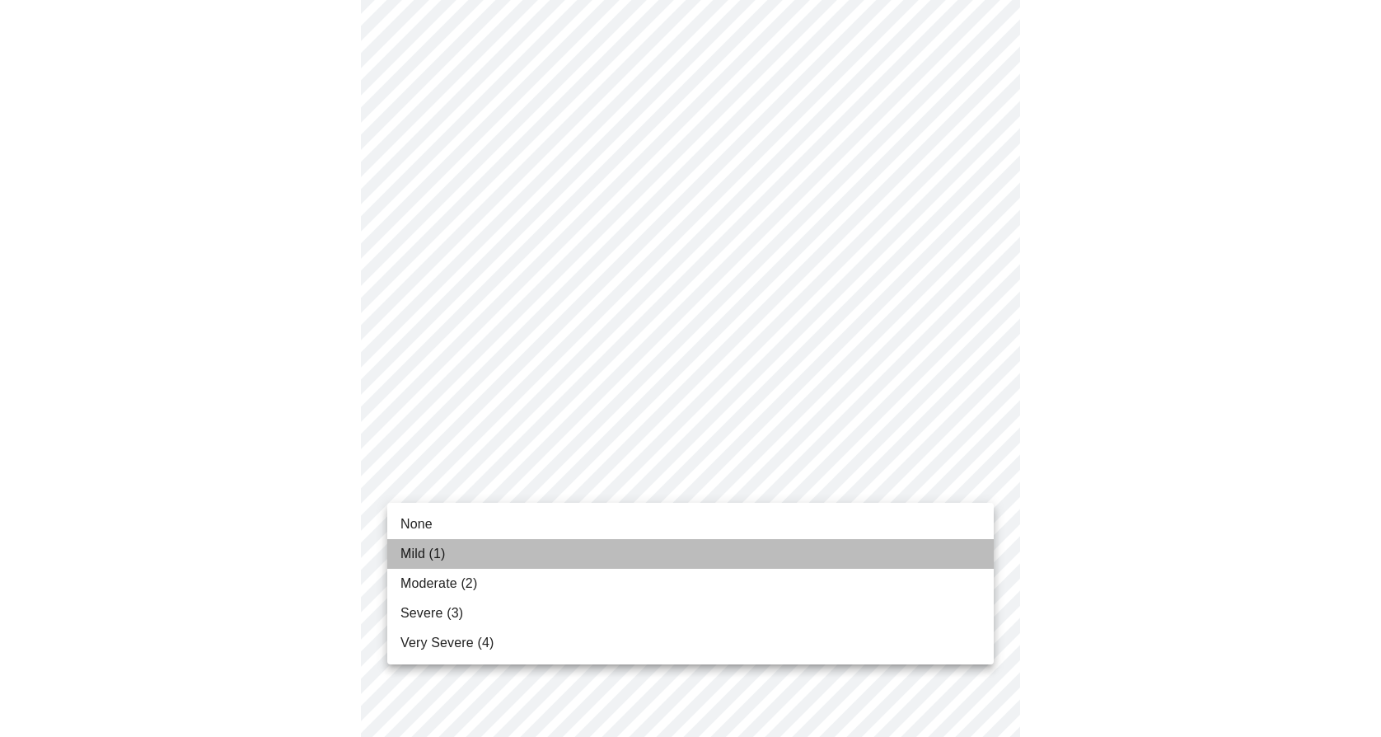
click at [443, 551] on span "Mild (1)" at bounding box center [423, 554] width 45 height 20
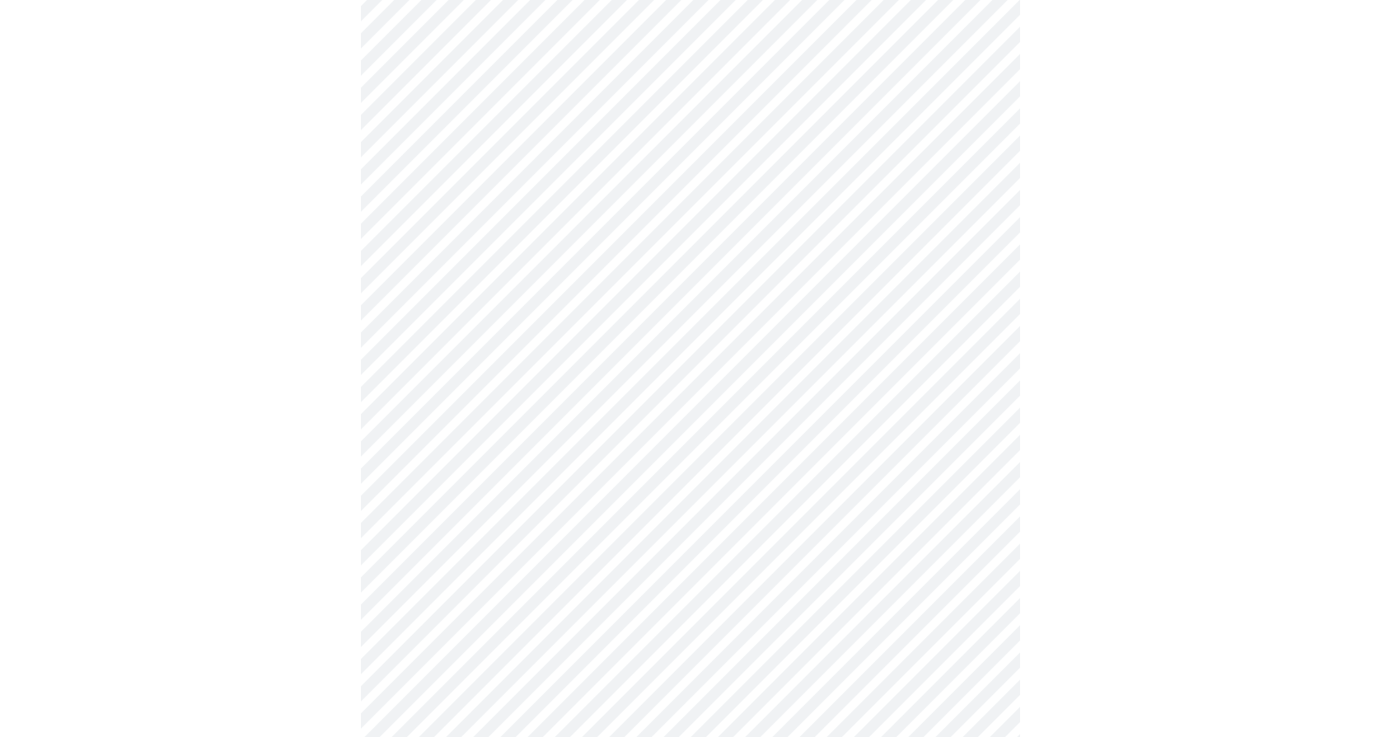
scroll to position [822, 0]
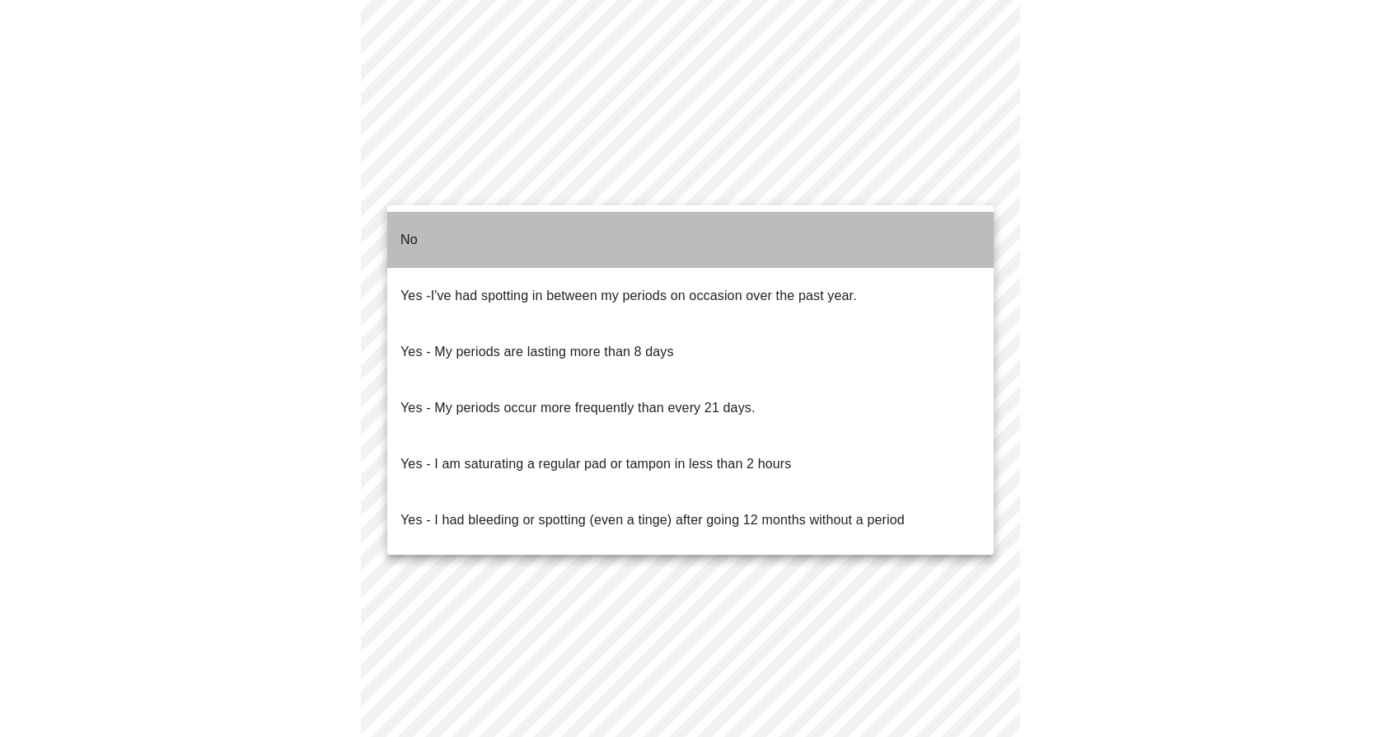
click at [469, 237] on li "No" at bounding box center [690, 240] width 607 height 56
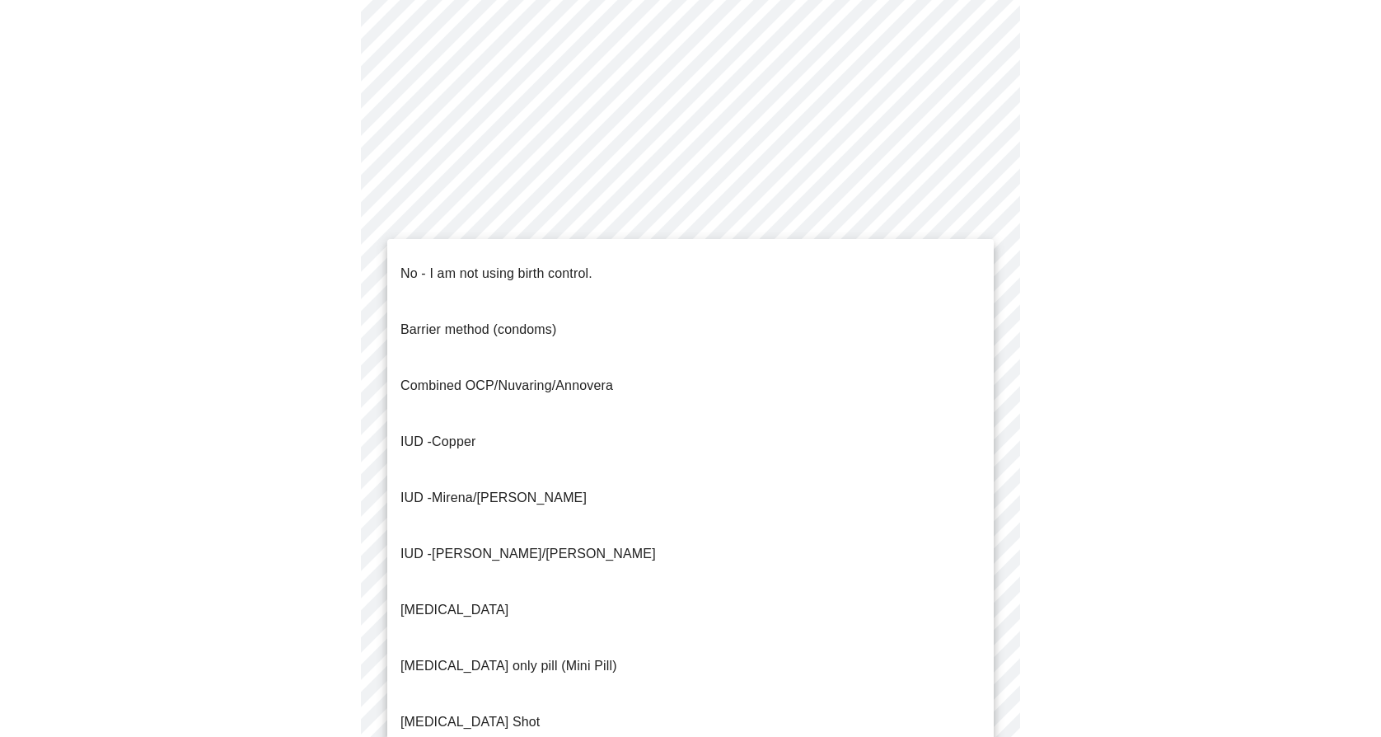
click at [460, 269] on p "No - I am not using birth control." at bounding box center [497, 274] width 192 height 20
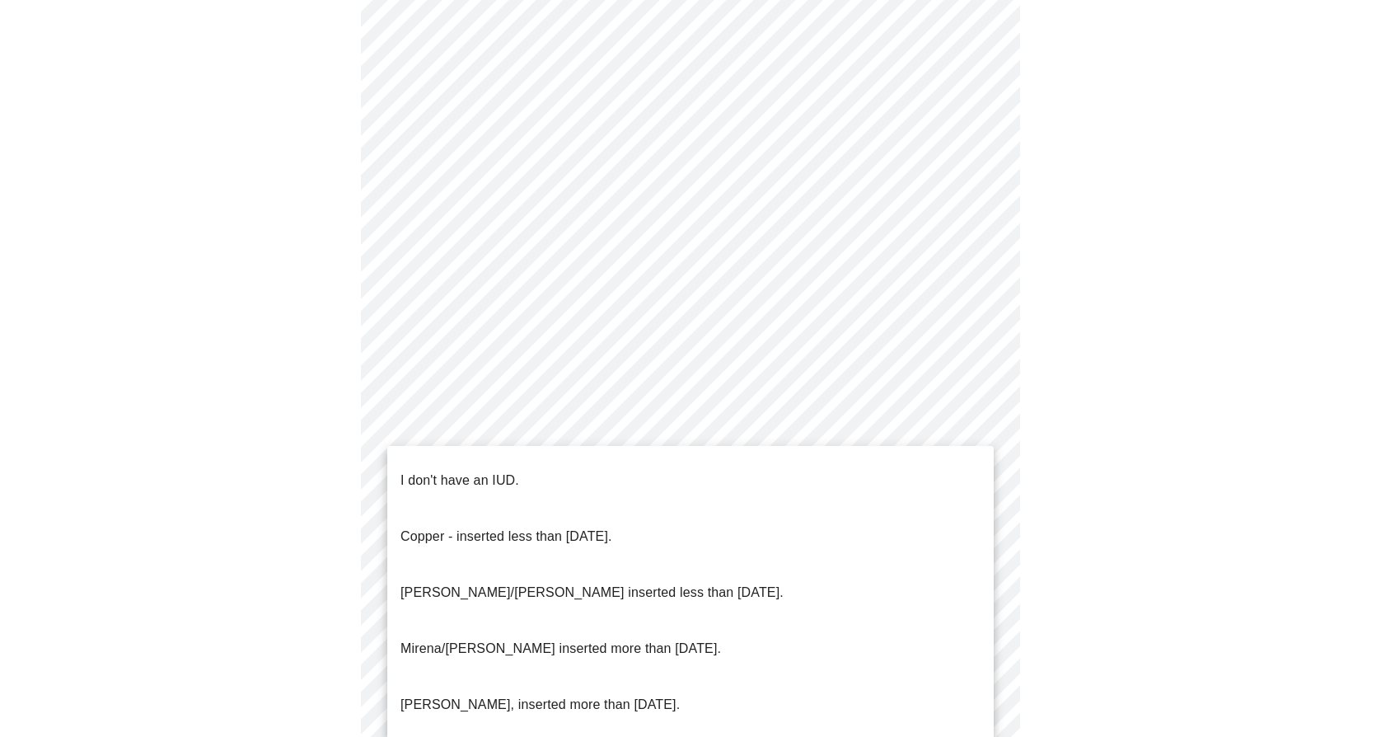
click at [447, 454] on li "I don't have an IUD." at bounding box center [690, 480] width 607 height 56
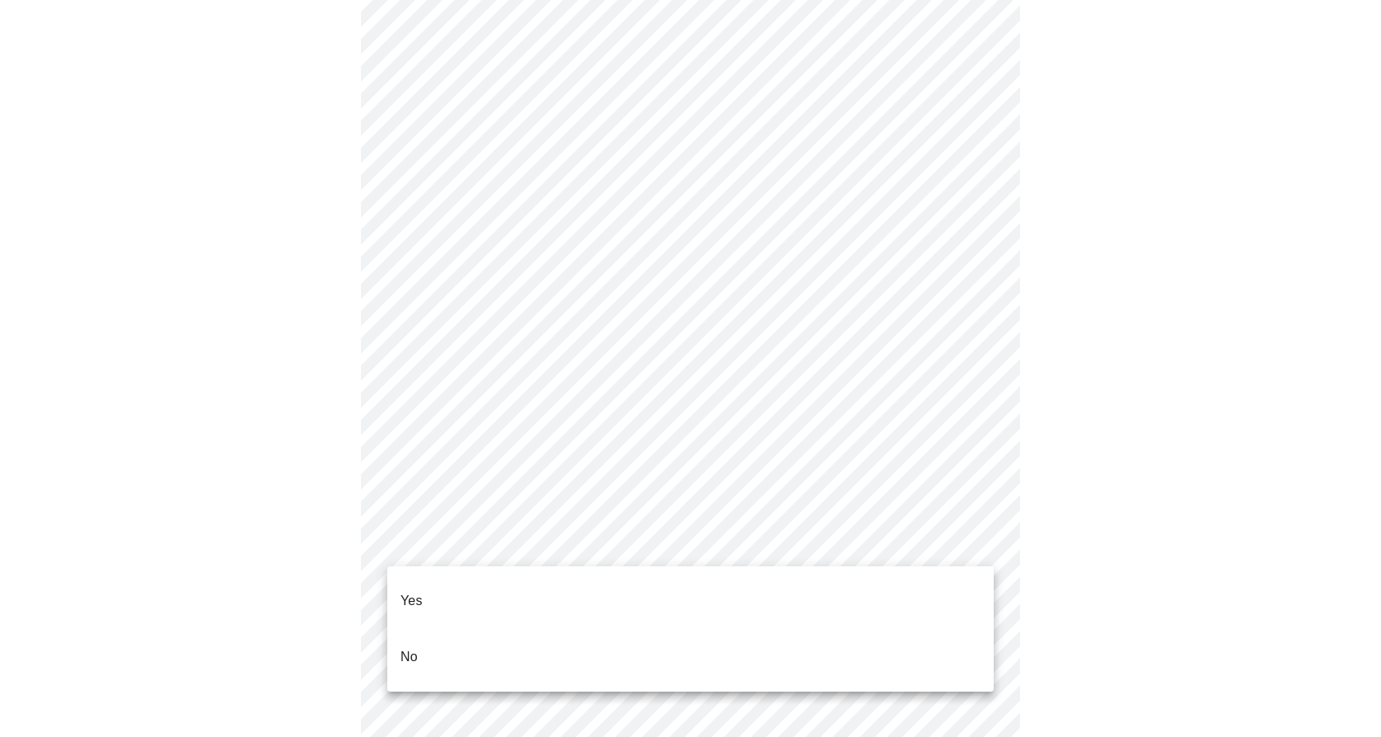
click at [449, 588] on li "Yes" at bounding box center [690, 601] width 607 height 56
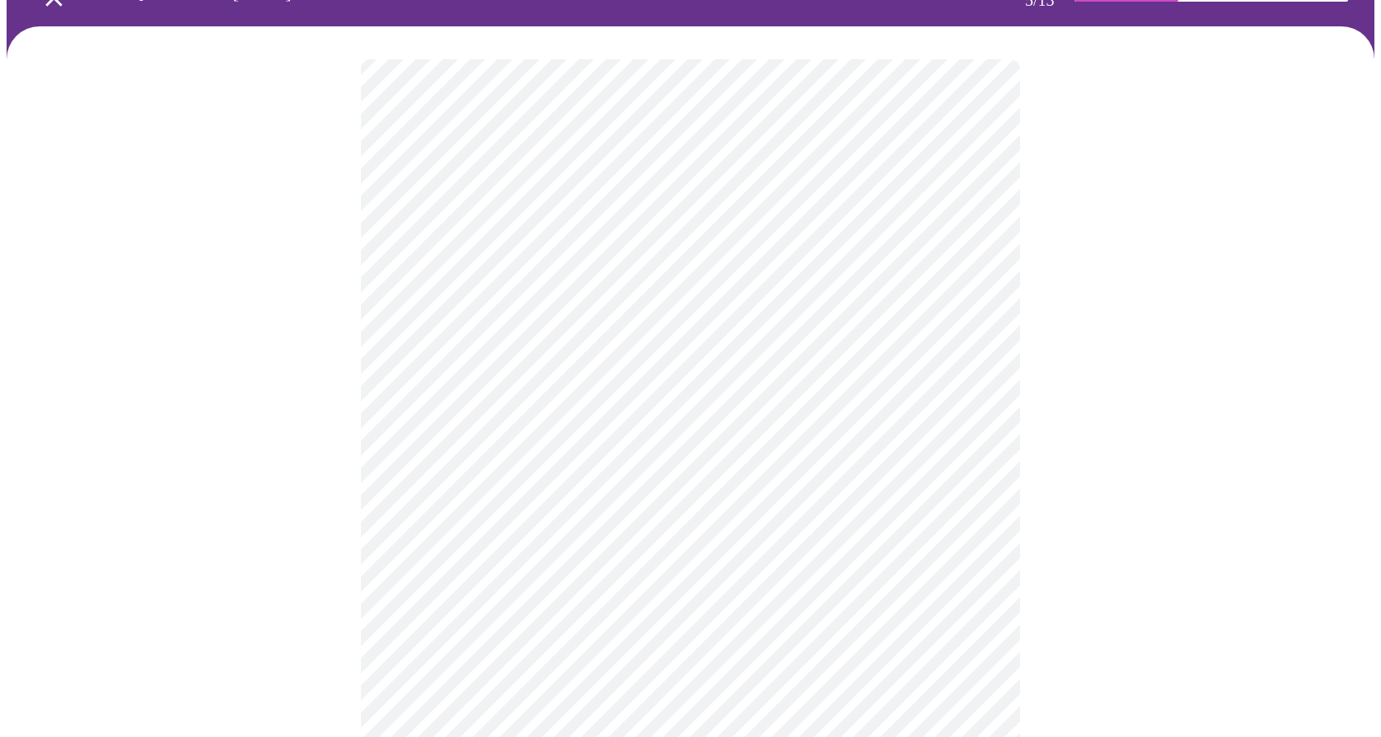
scroll to position [185, 0]
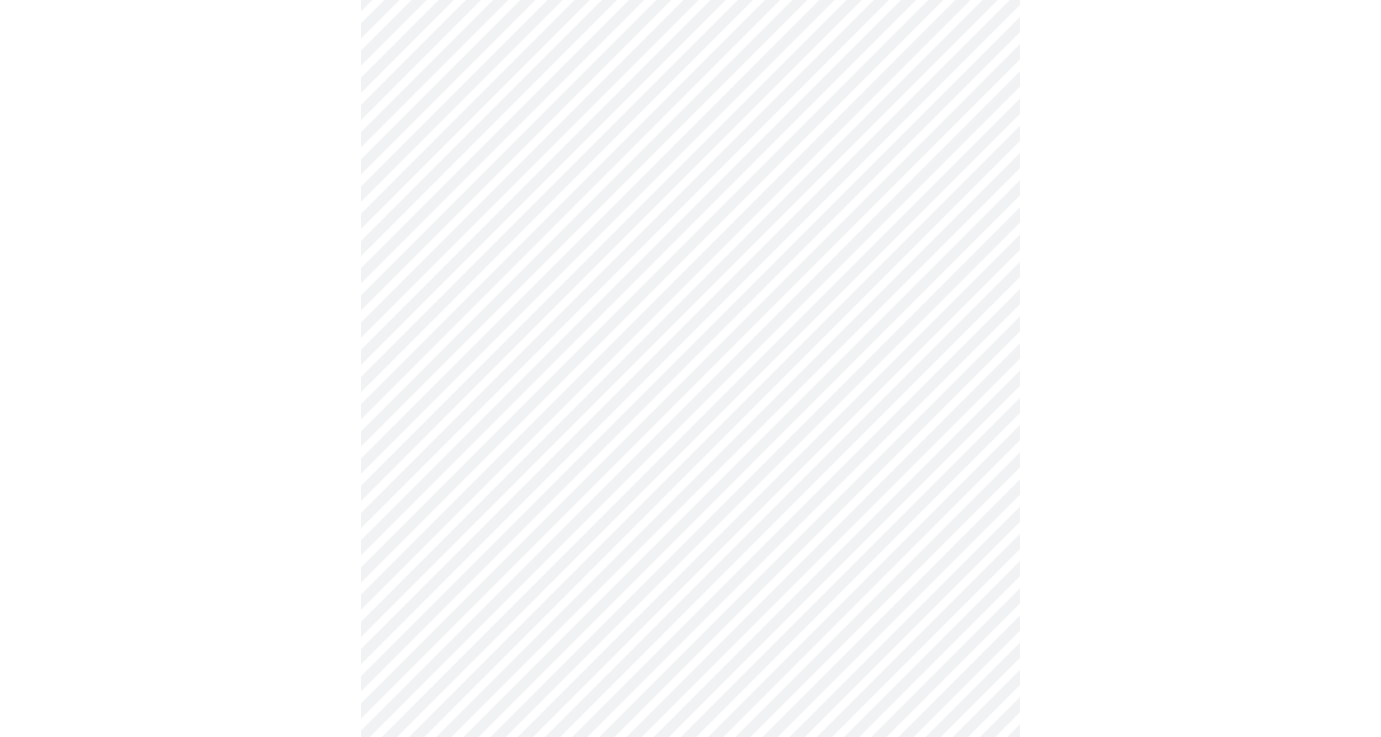
click at [509, 260] on body "MyMenopauseRx Appointments Messaging Labs Uploads Medications Community Refer a…" at bounding box center [691, 430] width 1368 height 1218
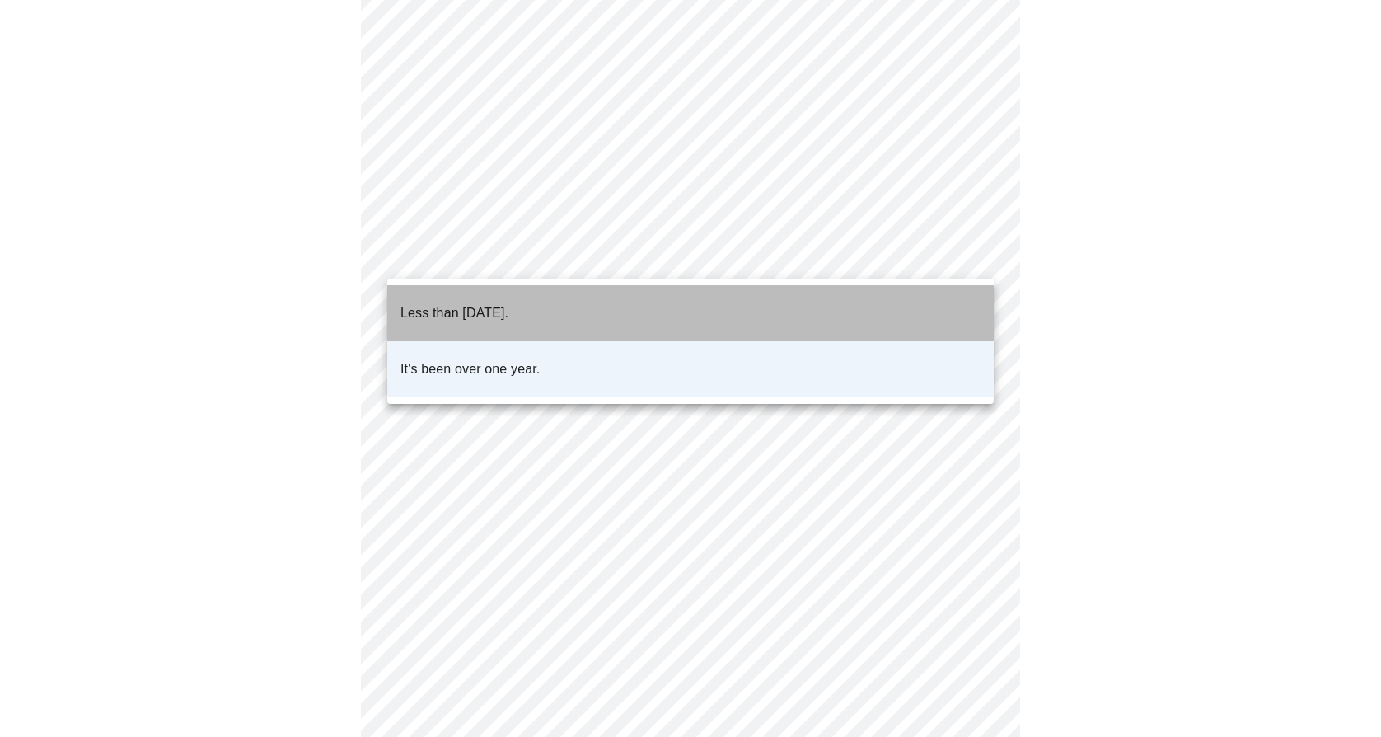
click at [508, 303] on p "Less than [DATE]." at bounding box center [455, 313] width 108 height 20
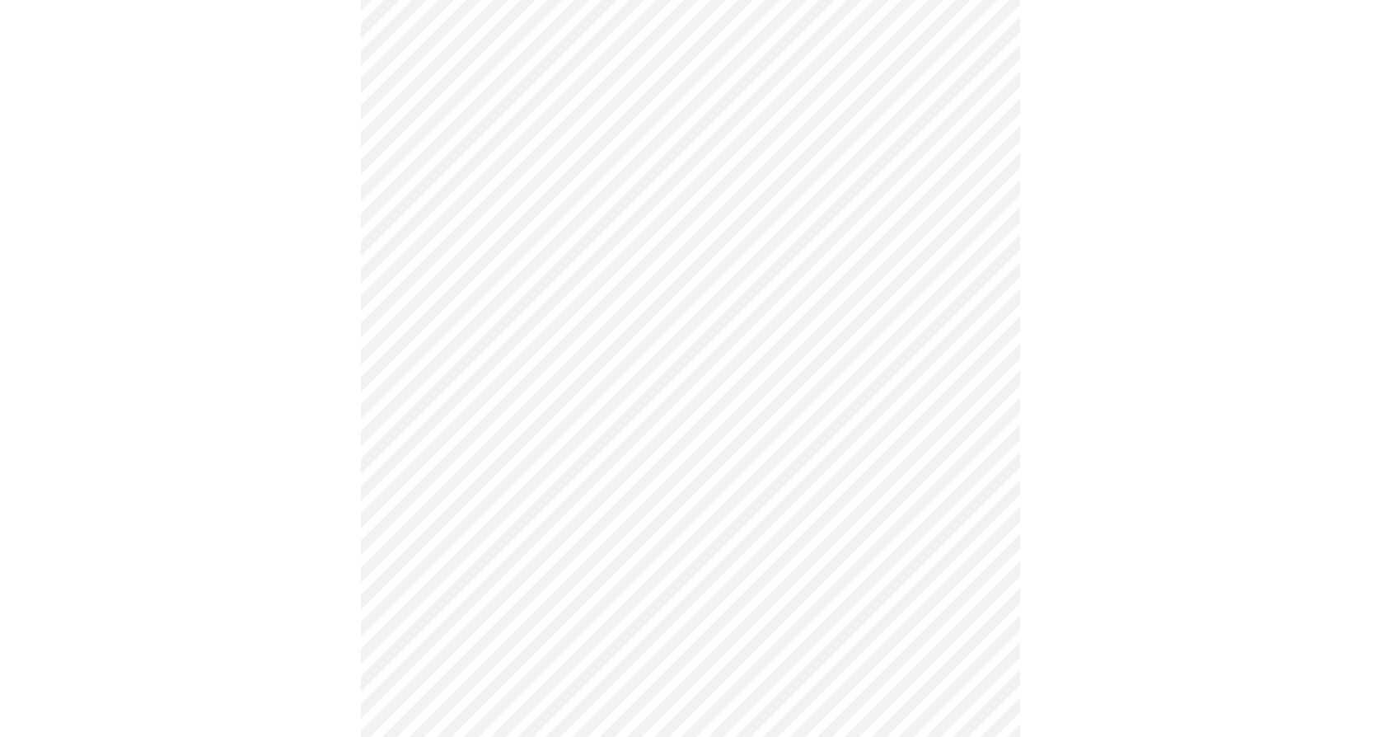
click at [440, 391] on body "MyMenopauseRx Appointments Messaging Labs Uploads Medications Community Refer a…" at bounding box center [691, 430] width 1368 height 1218
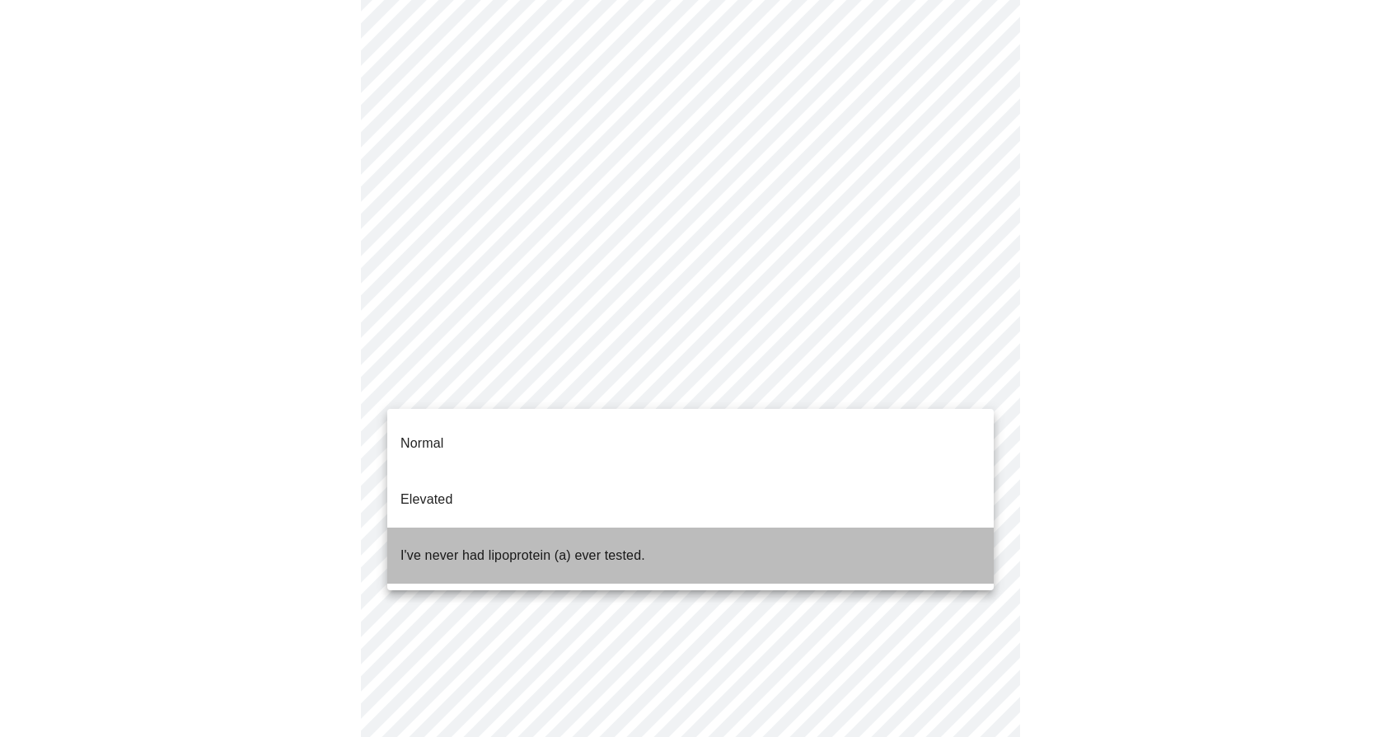
click at [457, 546] on p "I've never had lipoprotein (a) ever tested." at bounding box center [523, 556] width 245 height 20
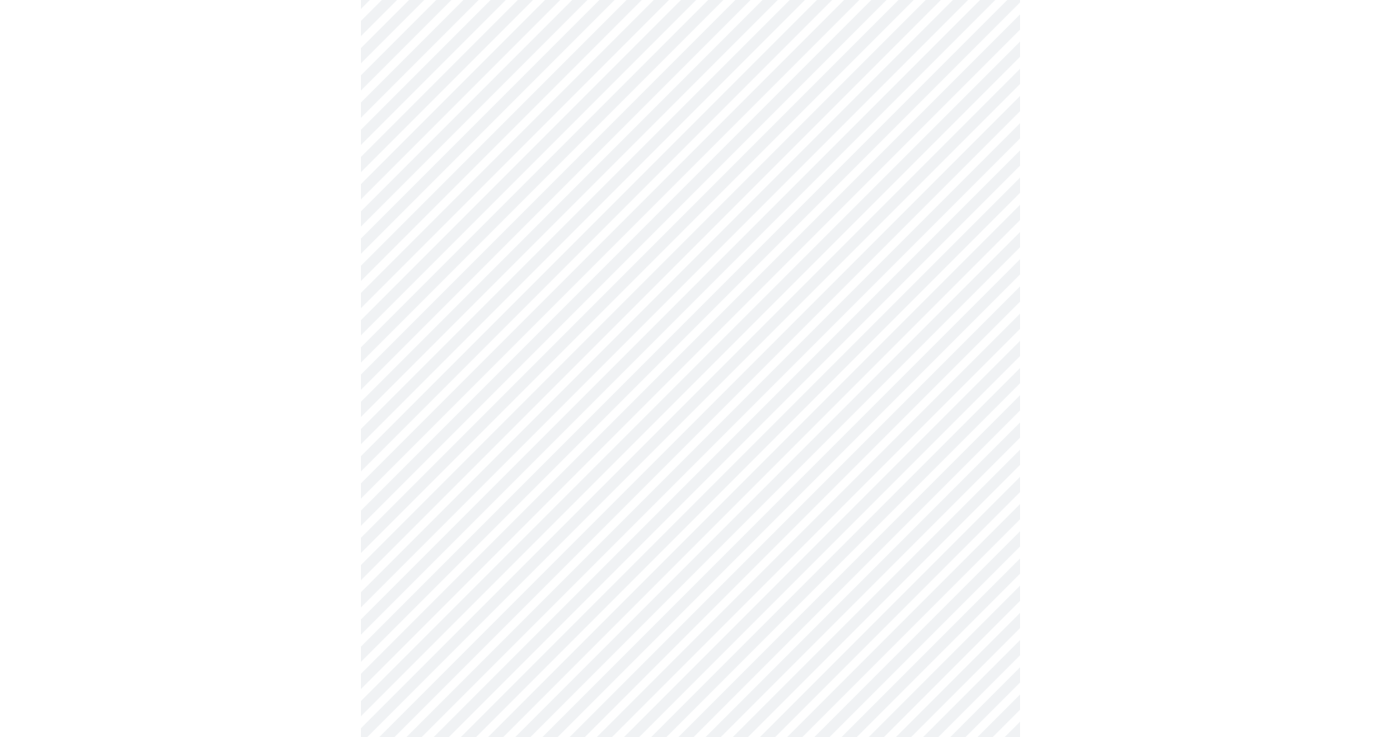
scroll to position [4403, 0]
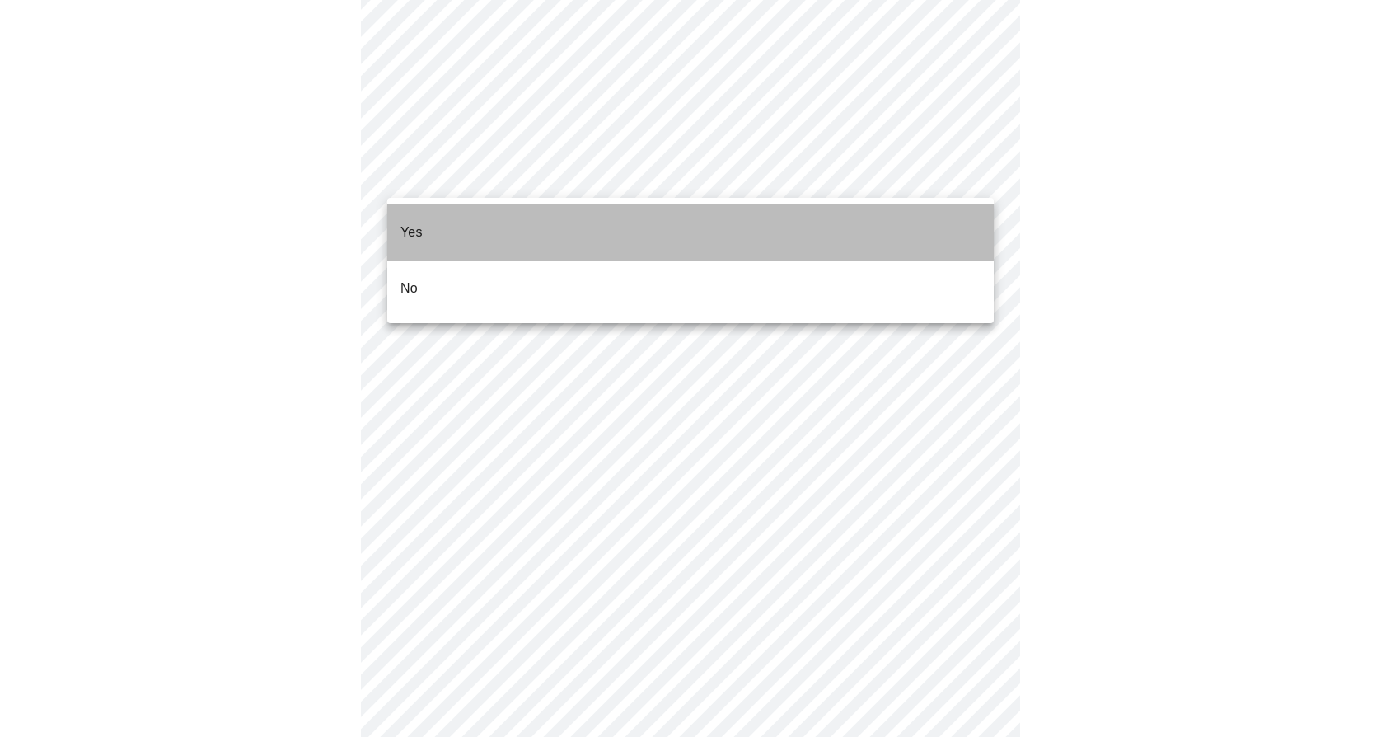
click at [549, 213] on li "Yes" at bounding box center [690, 232] width 607 height 56
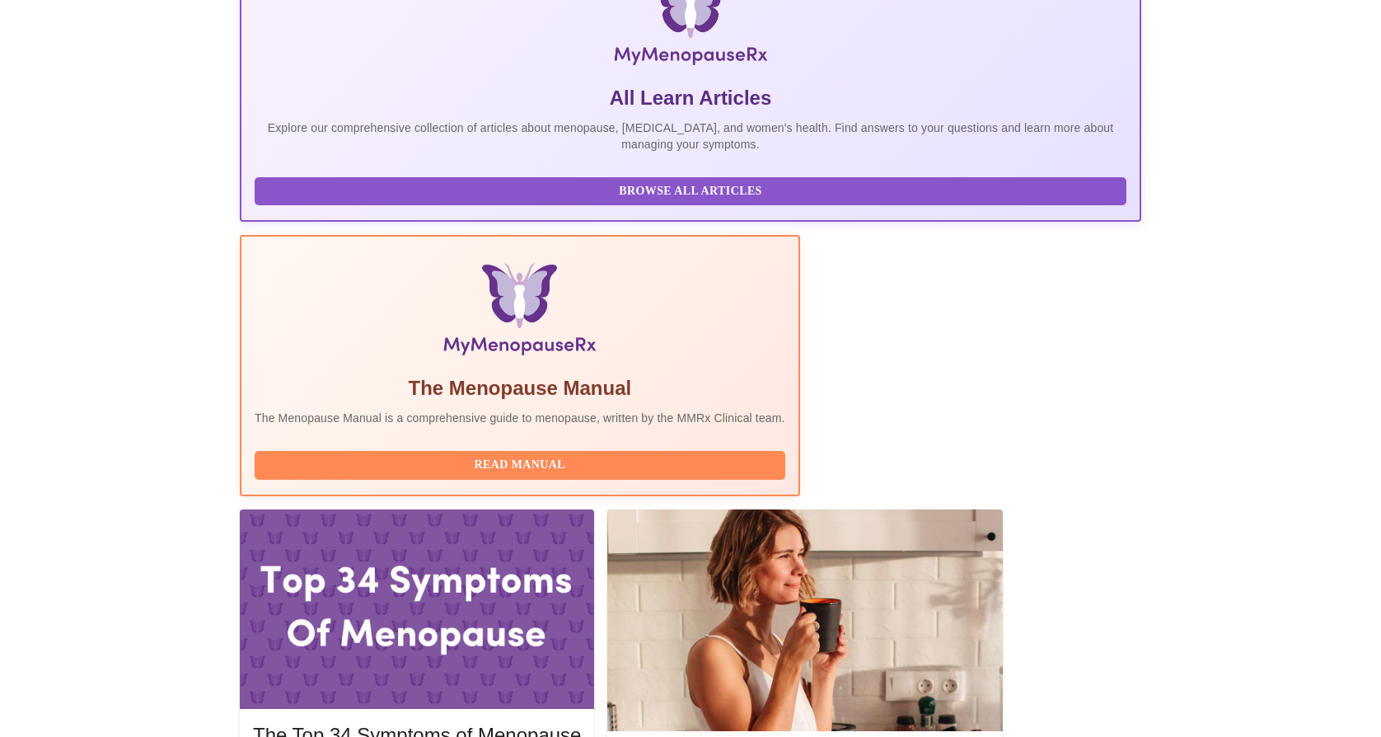
scroll to position [293, 0]
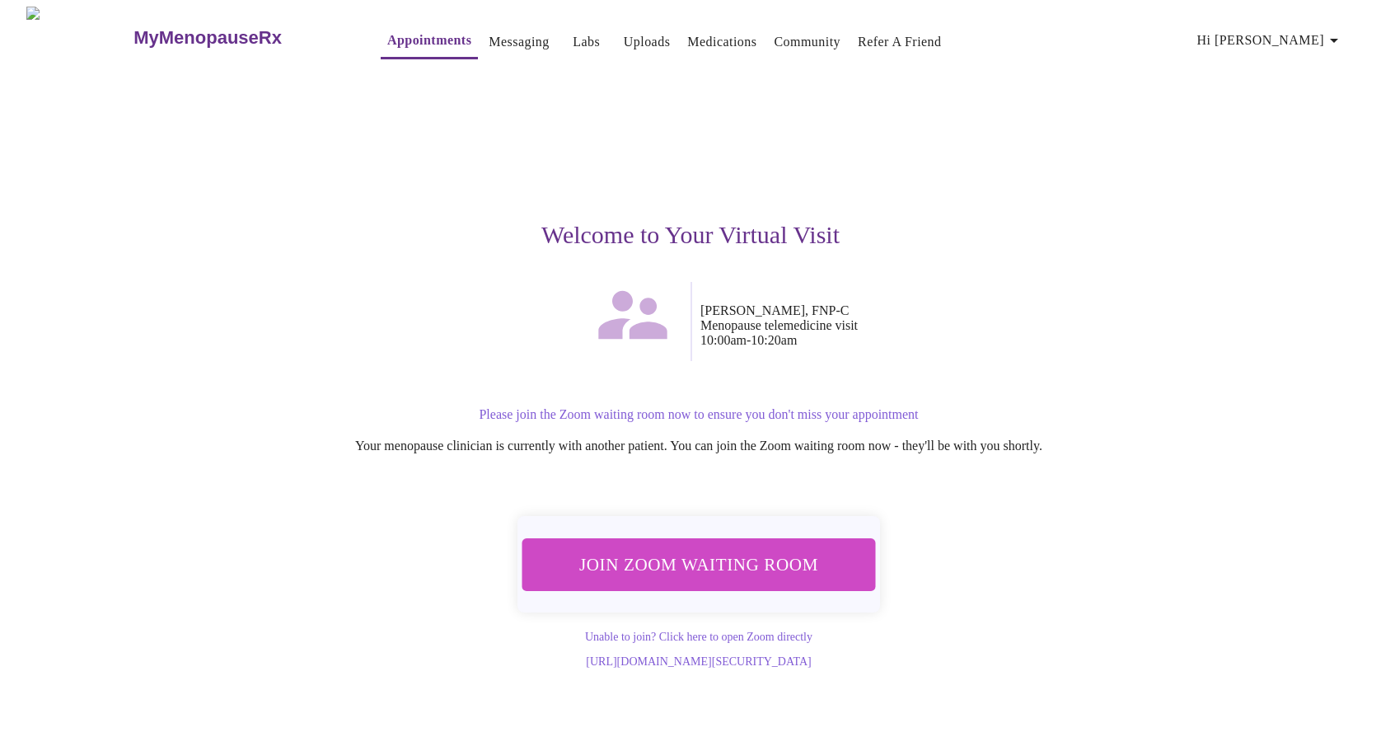
click at [693, 560] on span "Join Zoom Waiting Room" at bounding box center [699, 564] width 310 height 30
